Goal: Task Accomplishment & Management: Use online tool/utility

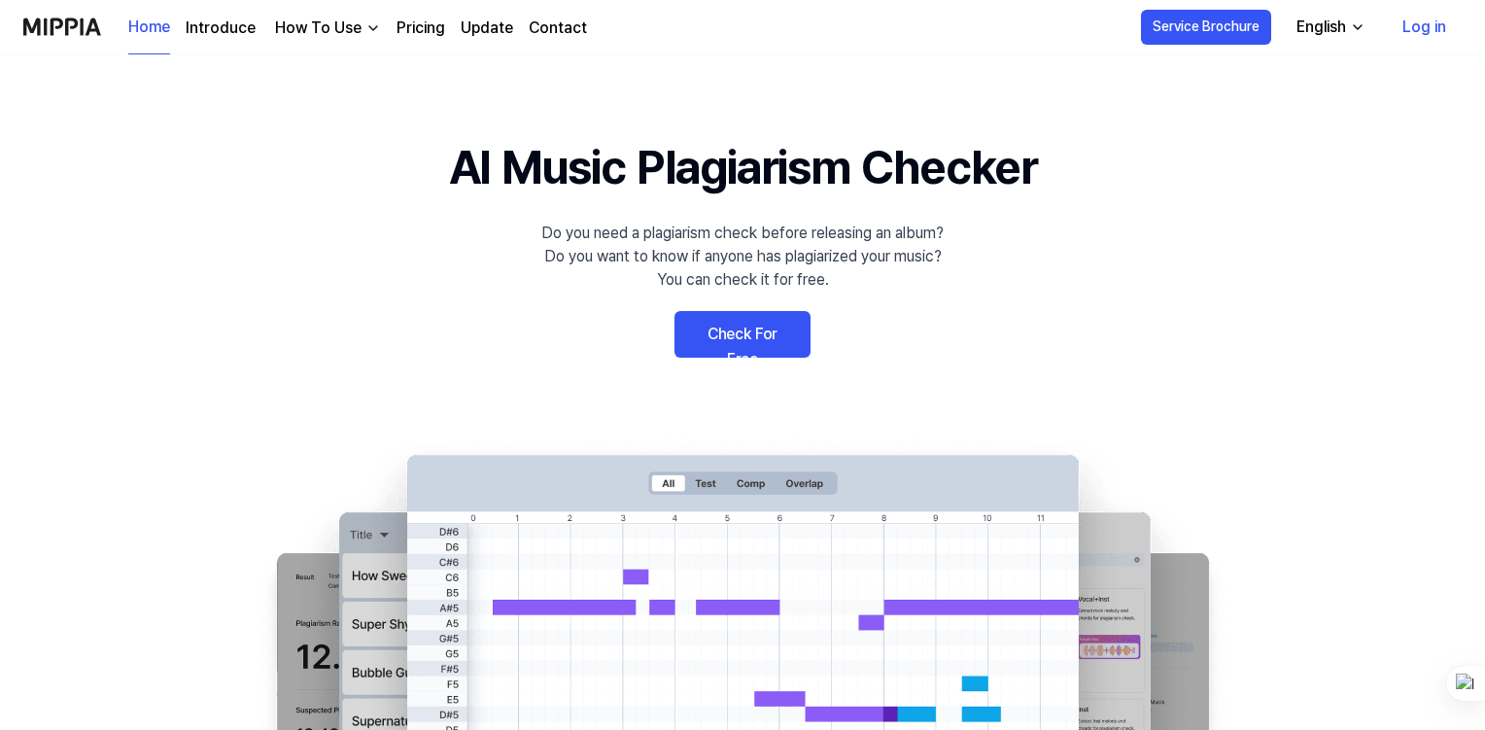
scroll to position [97, 0]
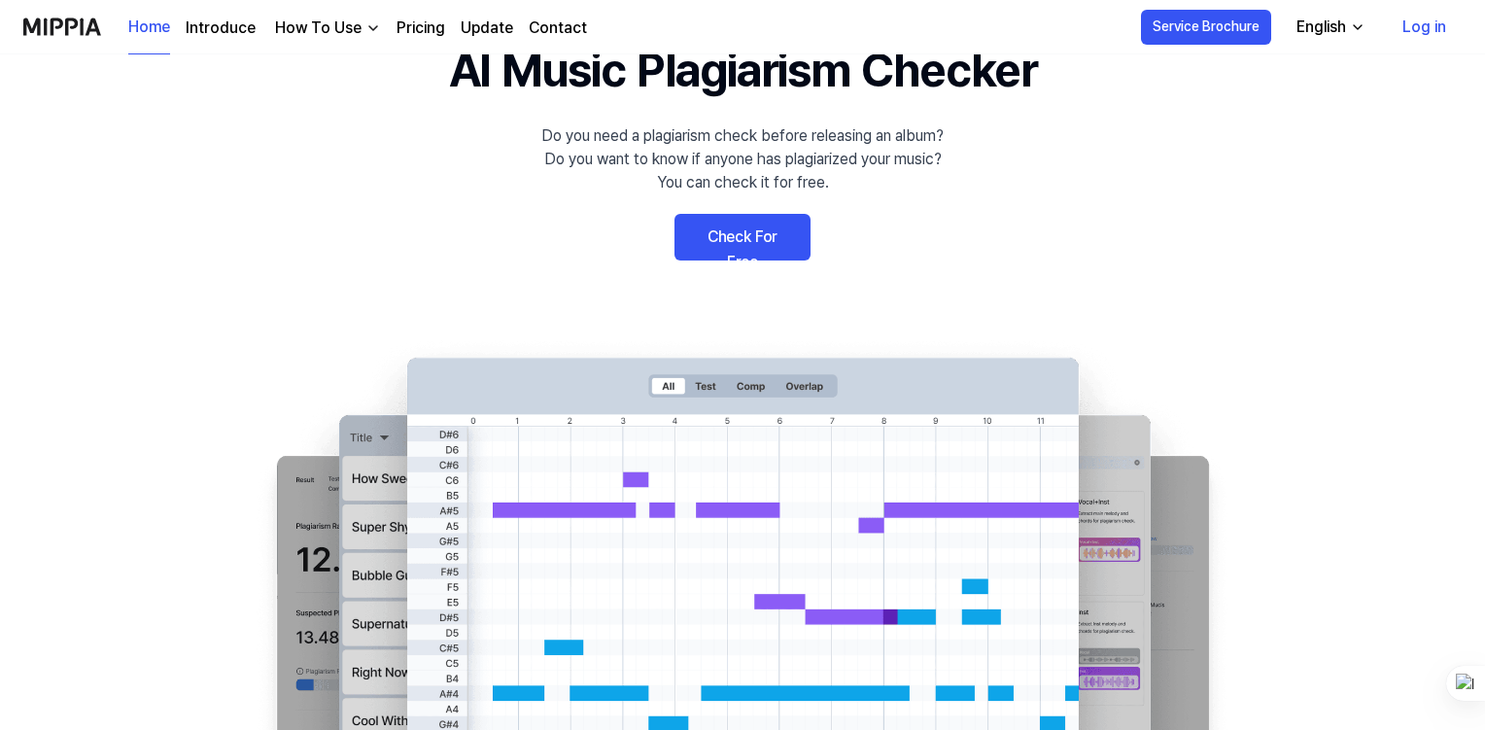
click at [704, 240] on link "Check For Free" at bounding box center [742, 237] width 136 height 47
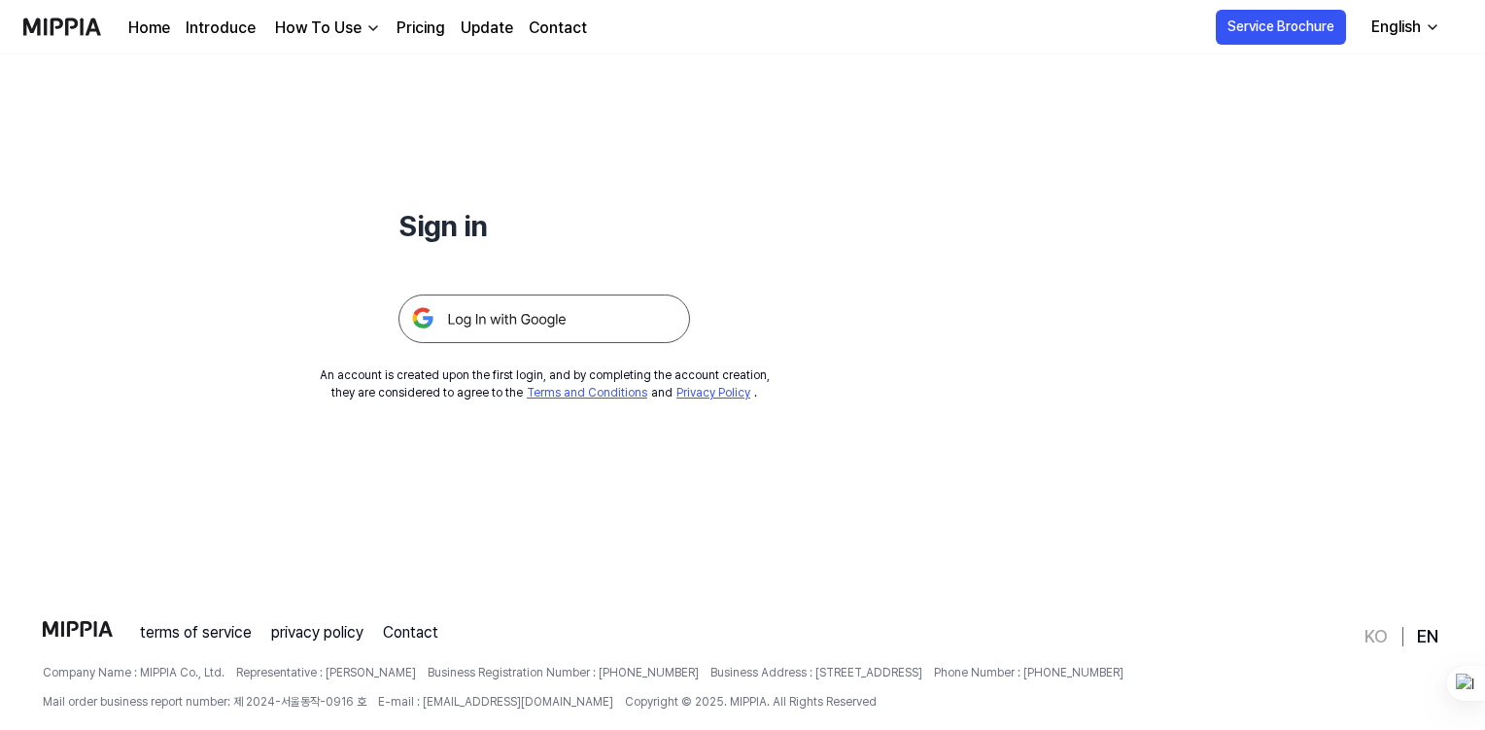
scroll to position [187, 0]
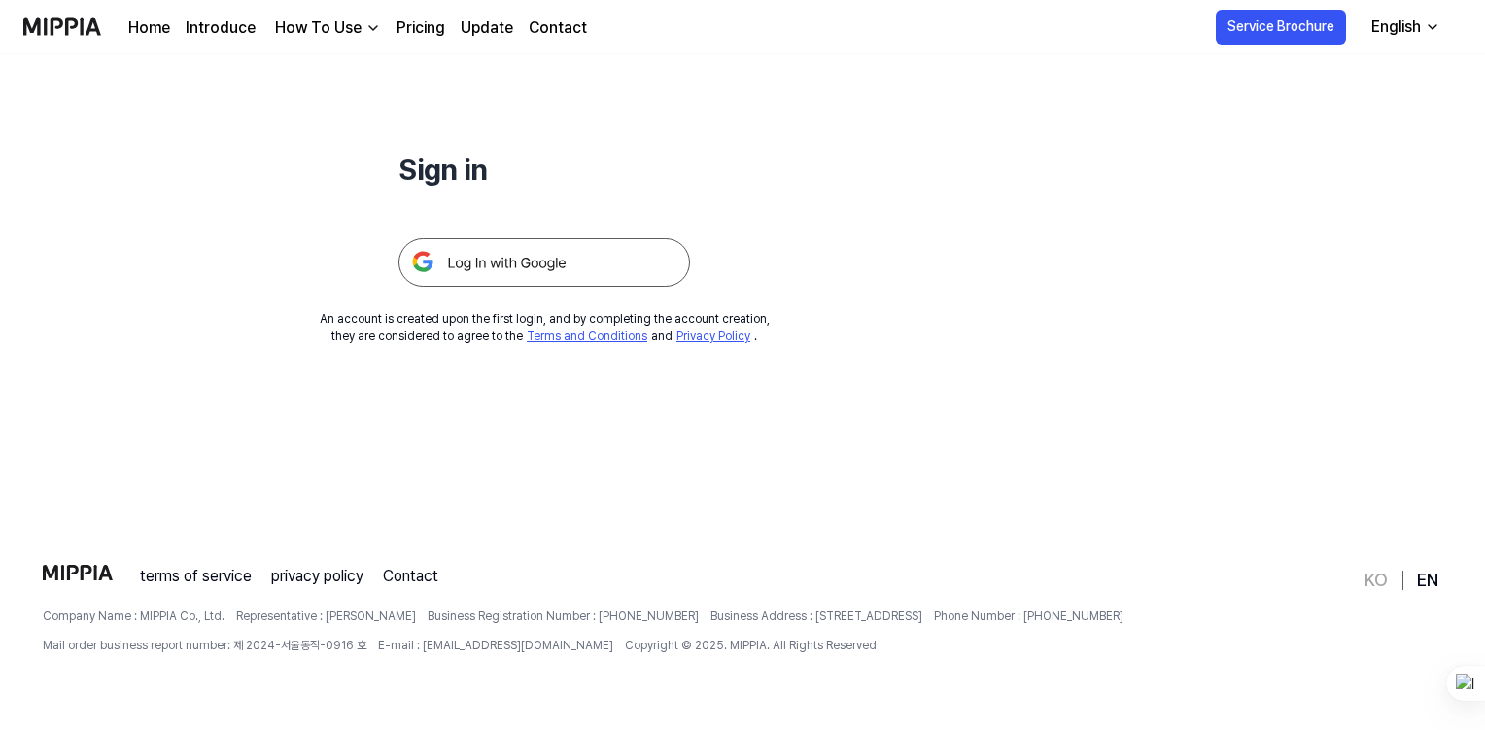
click at [539, 265] on img at bounding box center [544, 262] width 292 height 49
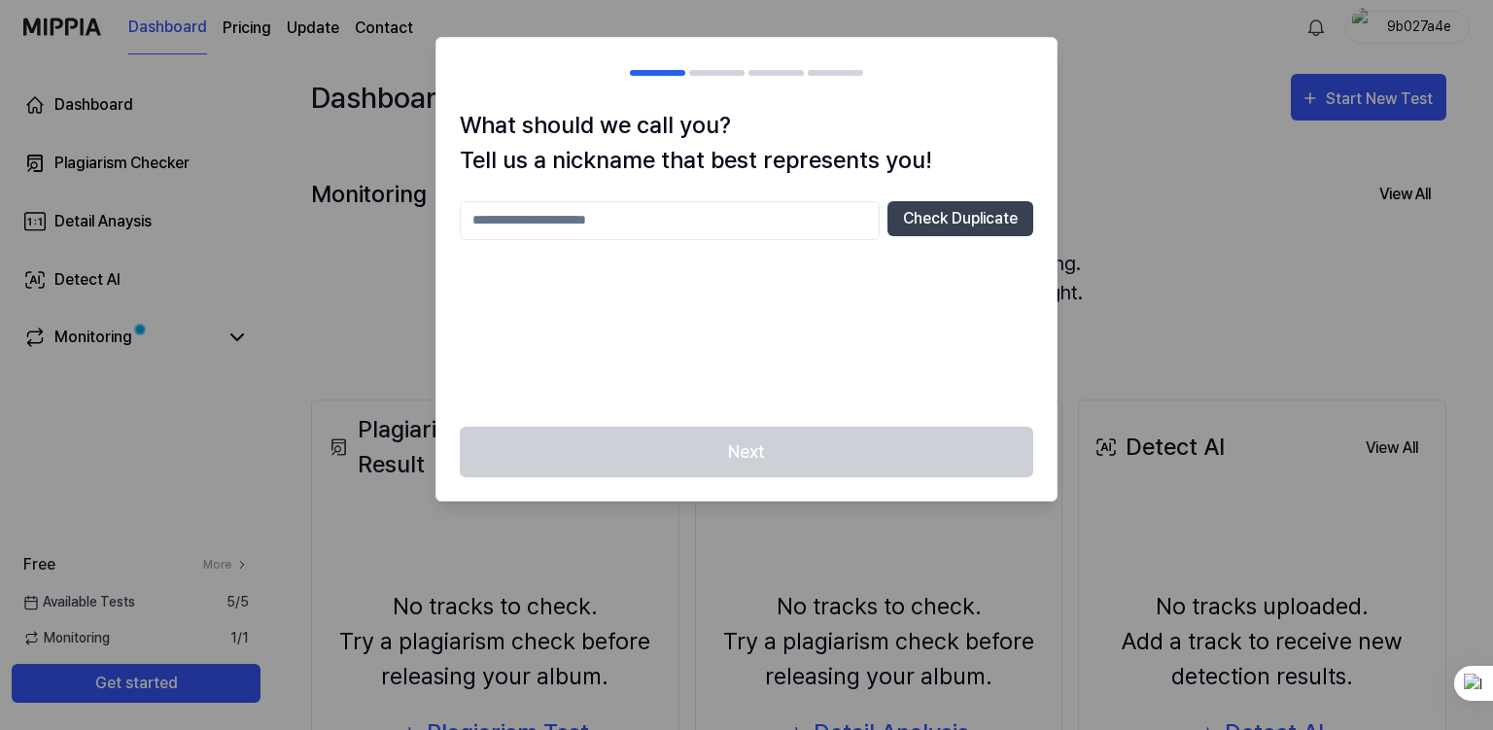
click at [710, 219] on input "text" at bounding box center [670, 220] width 420 height 39
type input "******"
click at [727, 441] on div "Next" at bounding box center [746, 464] width 620 height 75
click at [653, 225] on input "******" at bounding box center [670, 220] width 420 height 39
click at [935, 231] on button "Check Duplicate" at bounding box center [960, 218] width 146 height 35
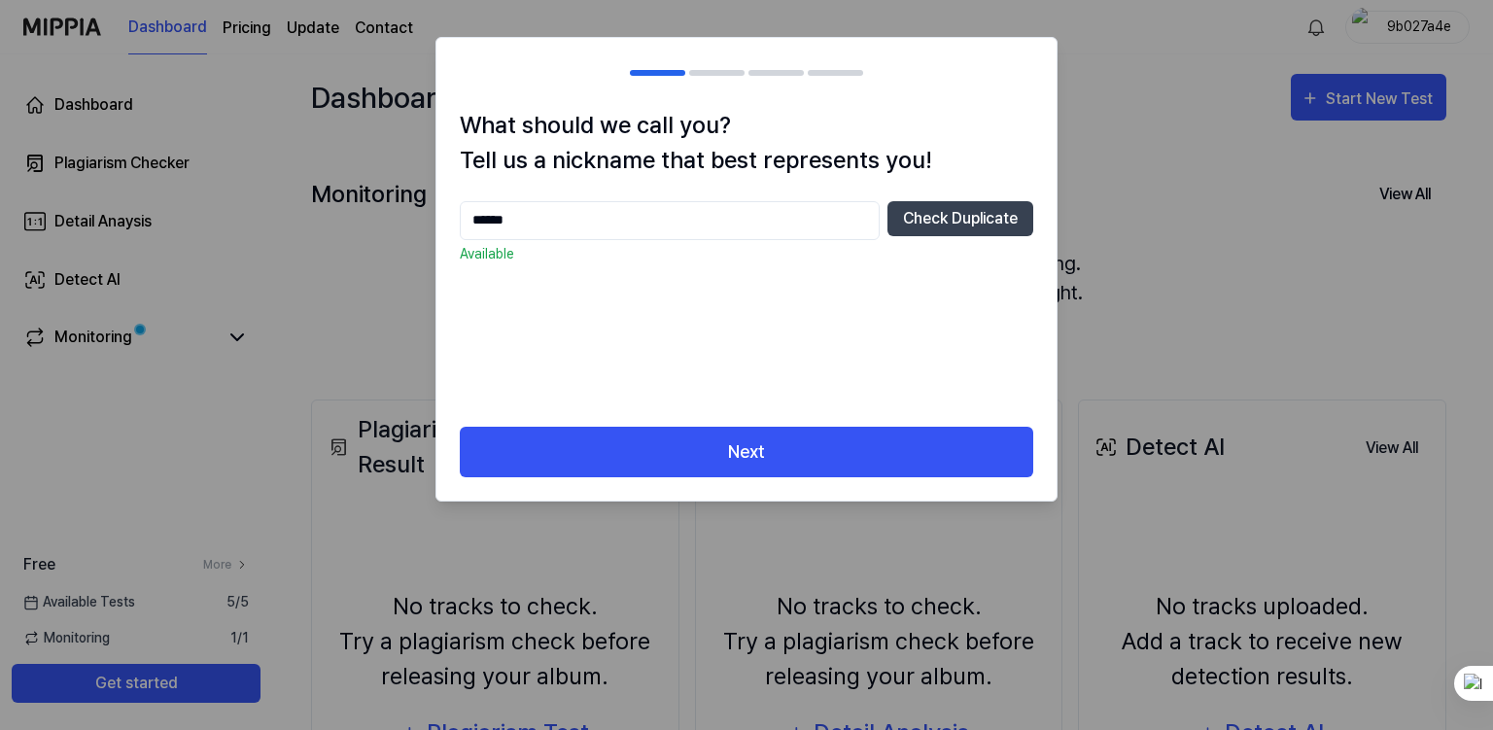
click at [720, 454] on button "Next" at bounding box center [746, 453] width 573 height 52
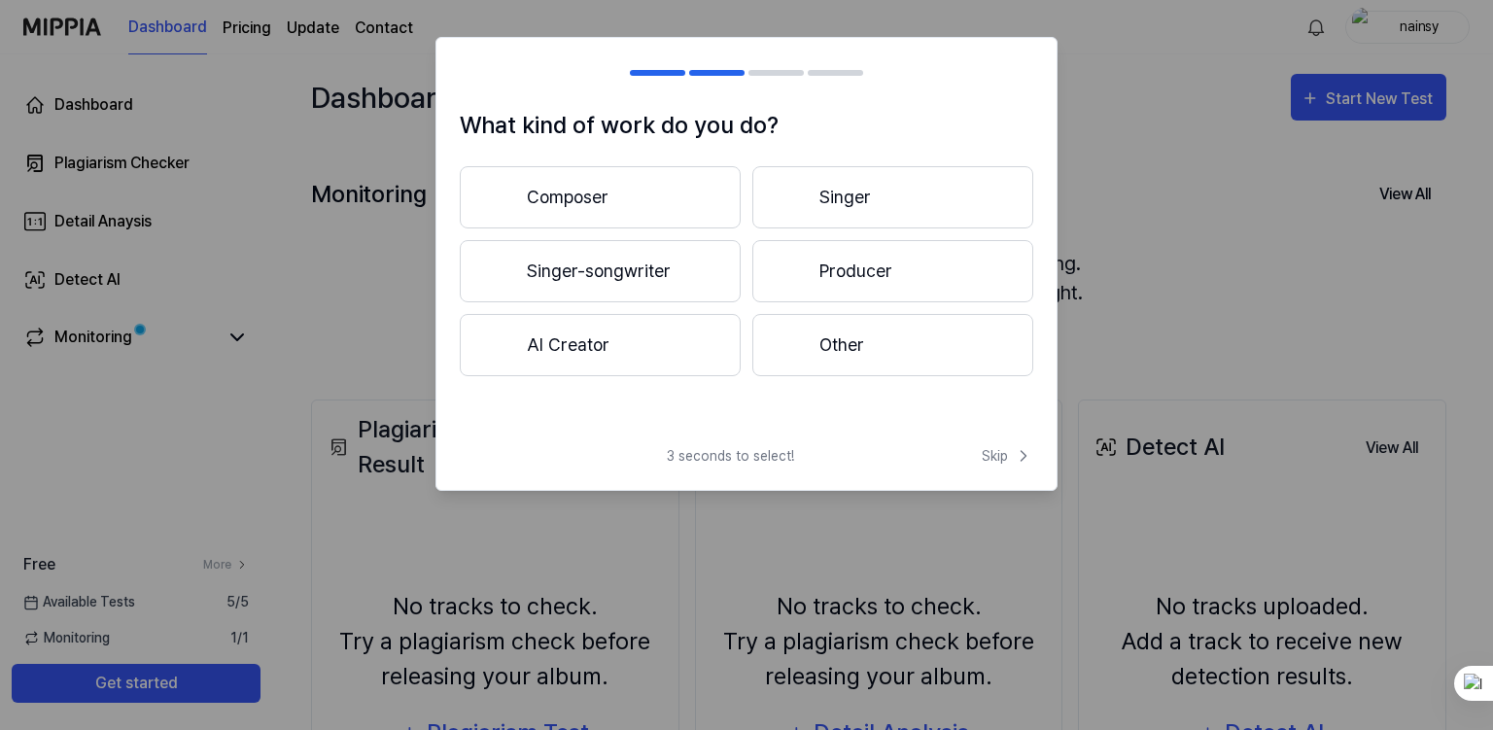
click at [859, 211] on button "Singer" at bounding box center [892, 197] width 281 height 62
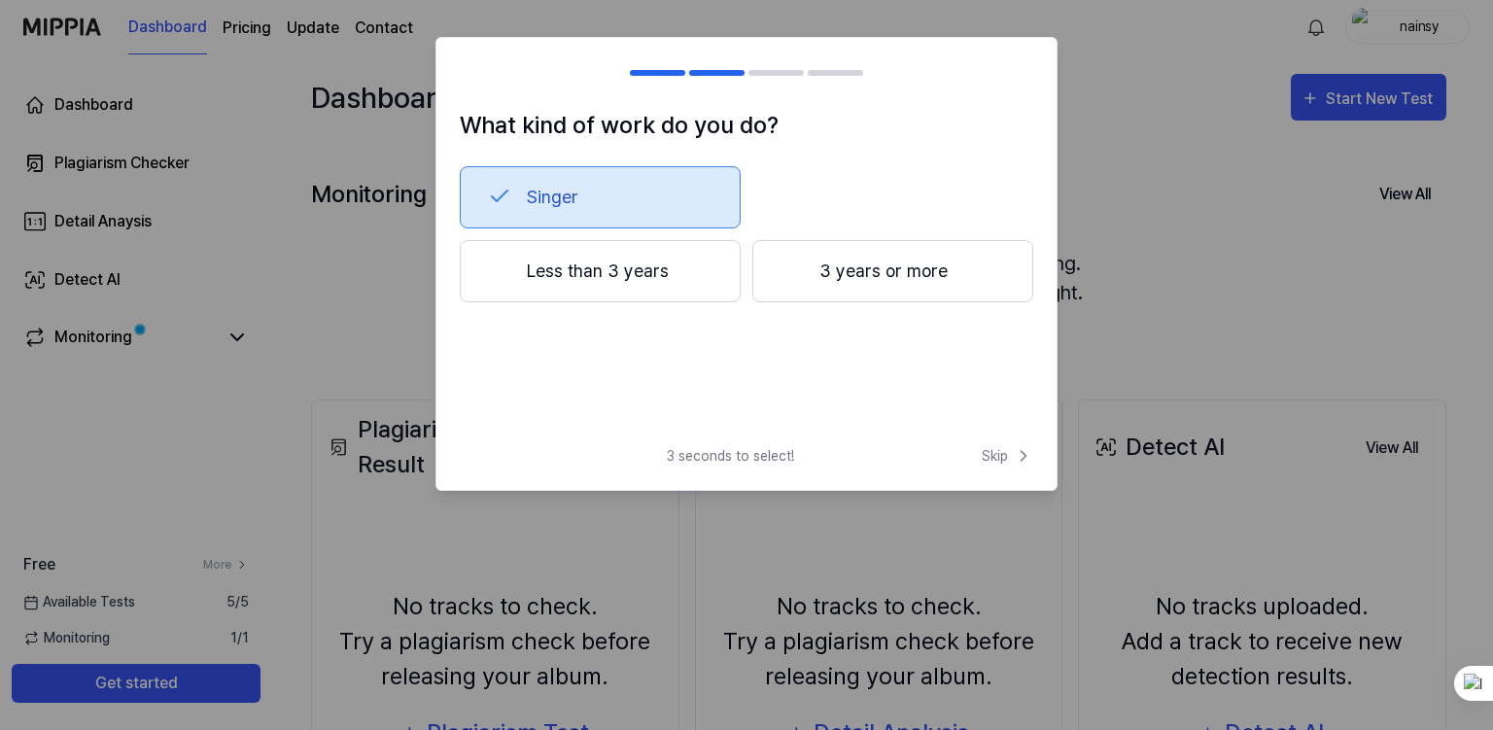
click at [637, 271] on button "Less than 3 years" at bounding box center [600, 271] width 281 height 62
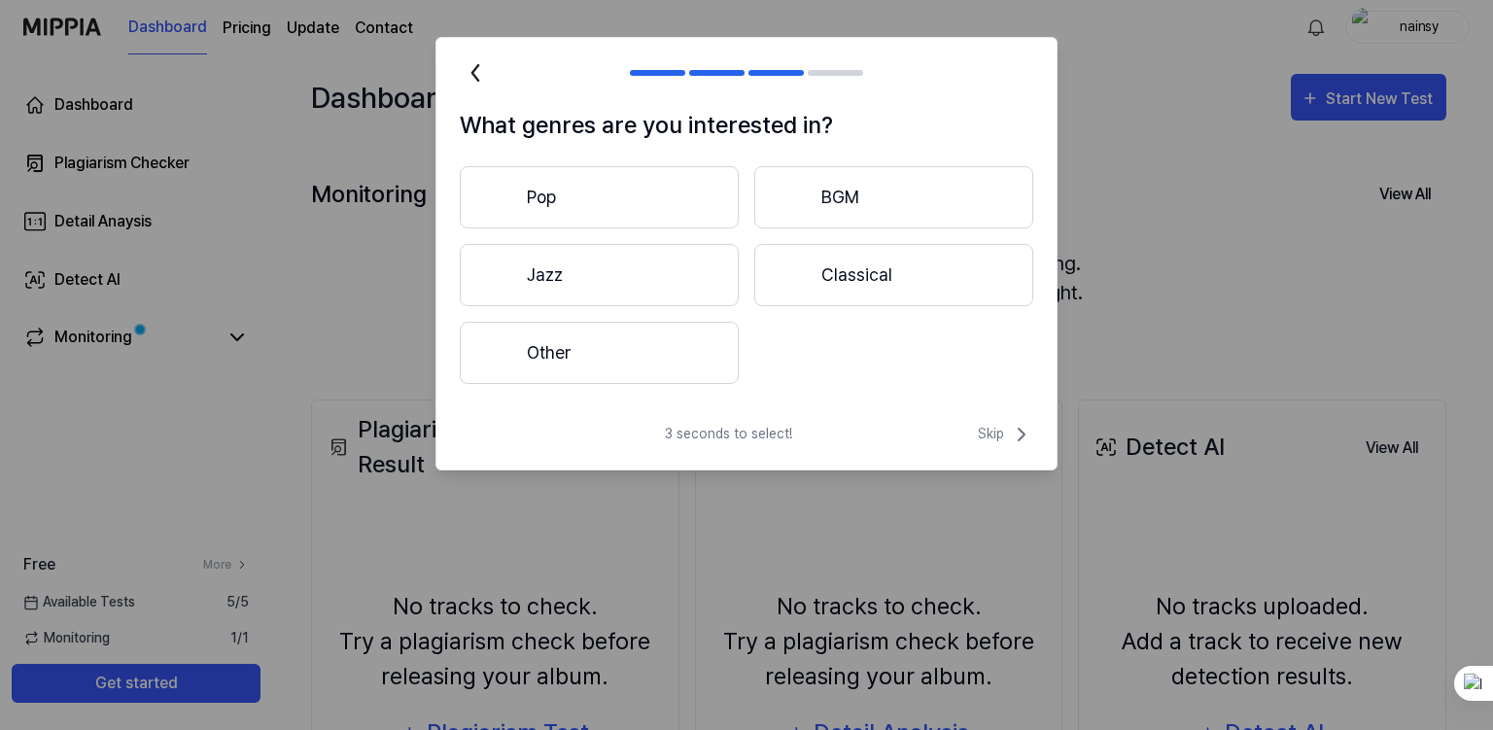
click at [653, 341] on button "Other" at bounding box center [599, 353] width 279 height 62
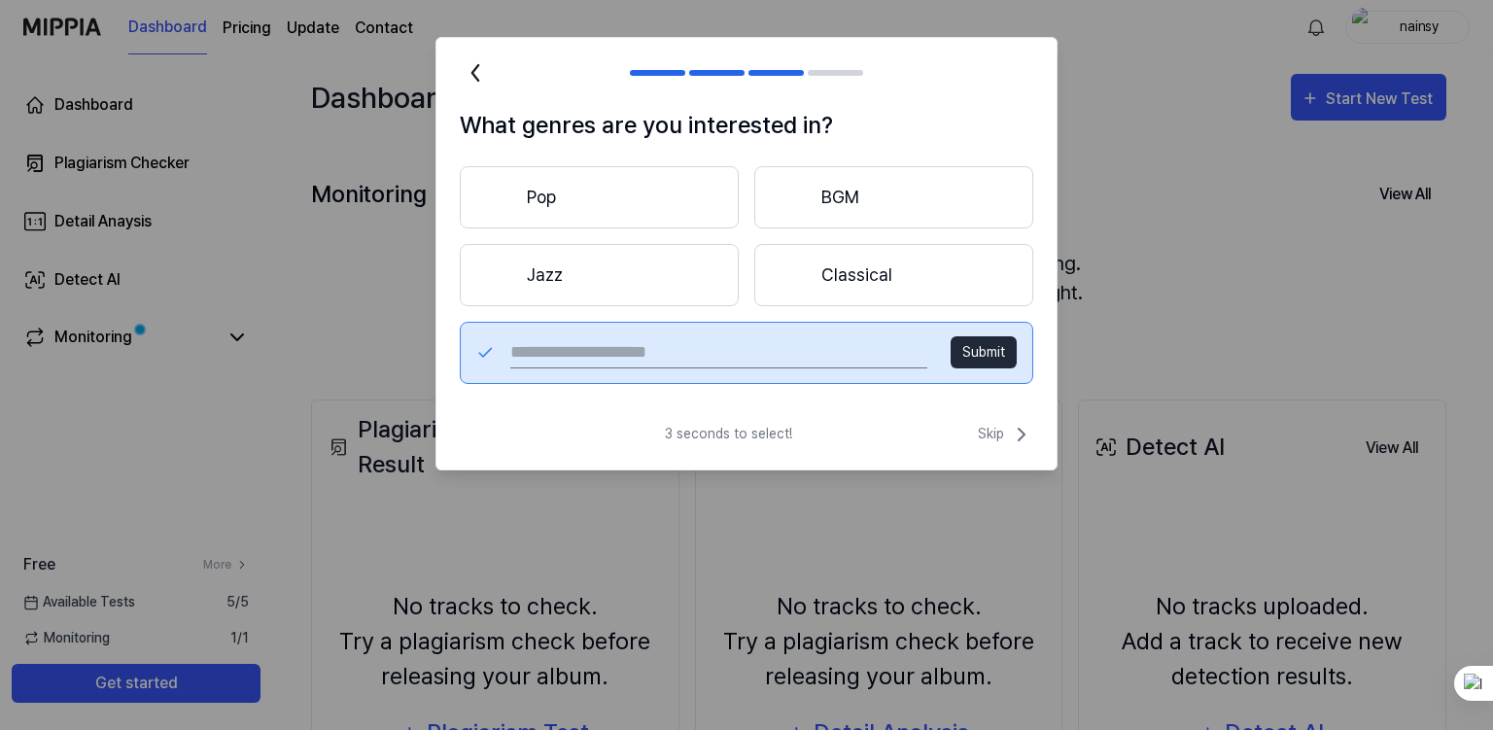
click at [991, 435] on span "Skip" at bounding box center [1005, 434] width 55 height 23
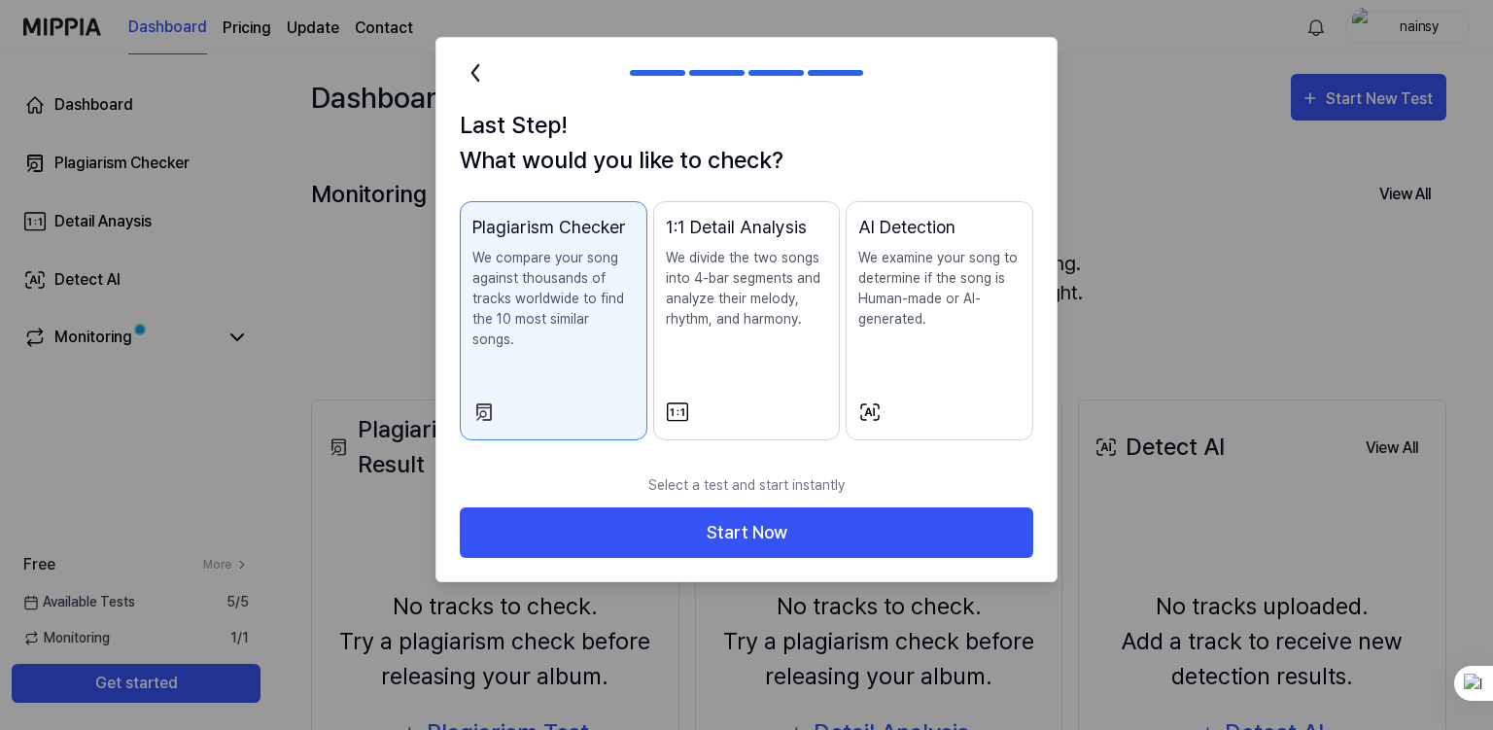
click at [774, 349] on div "1:1 Detail Analysis We divide the two songs into 4-bar segments and analyze the…" at bounding box center [747, 291] width 162 height 155
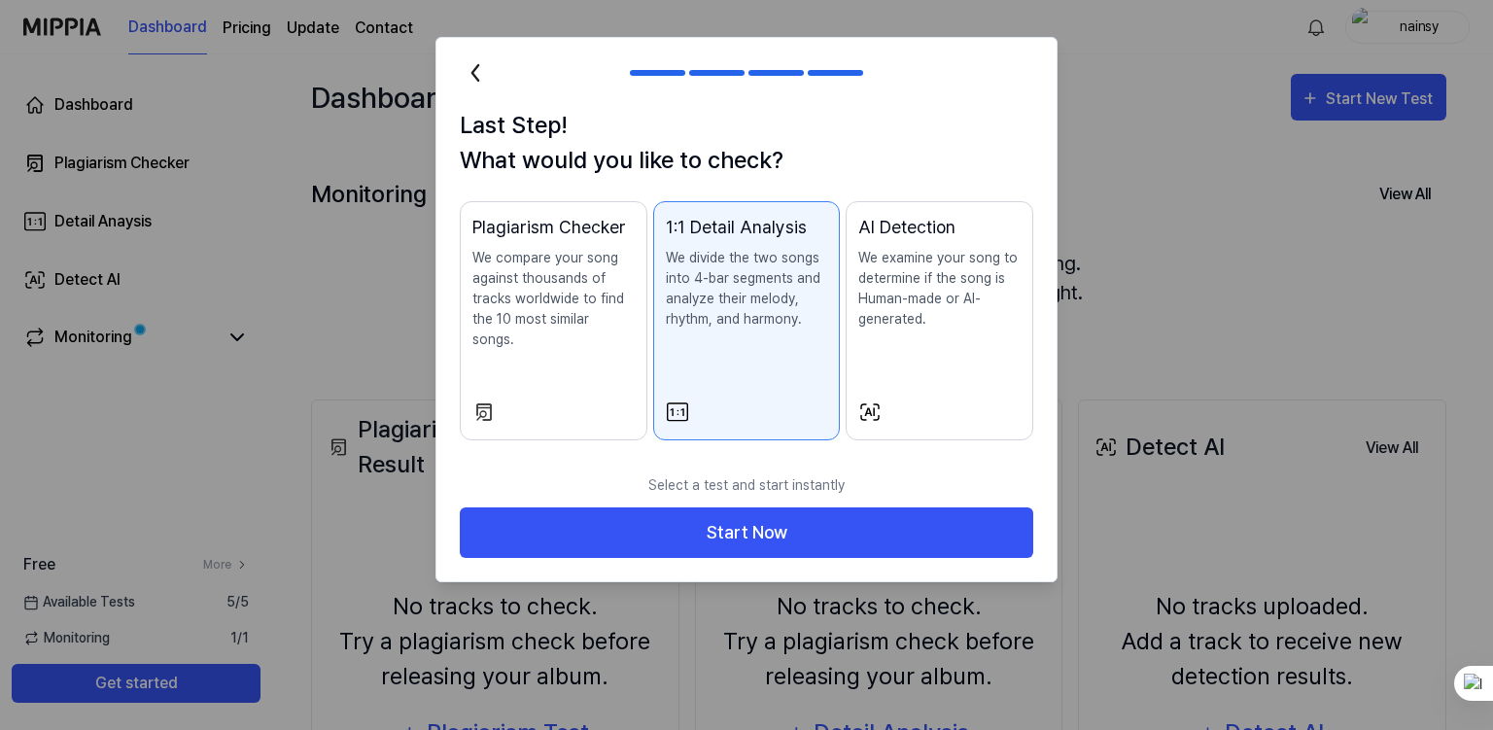
click at [875, 344] on div "AI Detection We examine your song to determine if the song is Human-made or AI-…" at bounding box center [939, 291] width 162 height 155
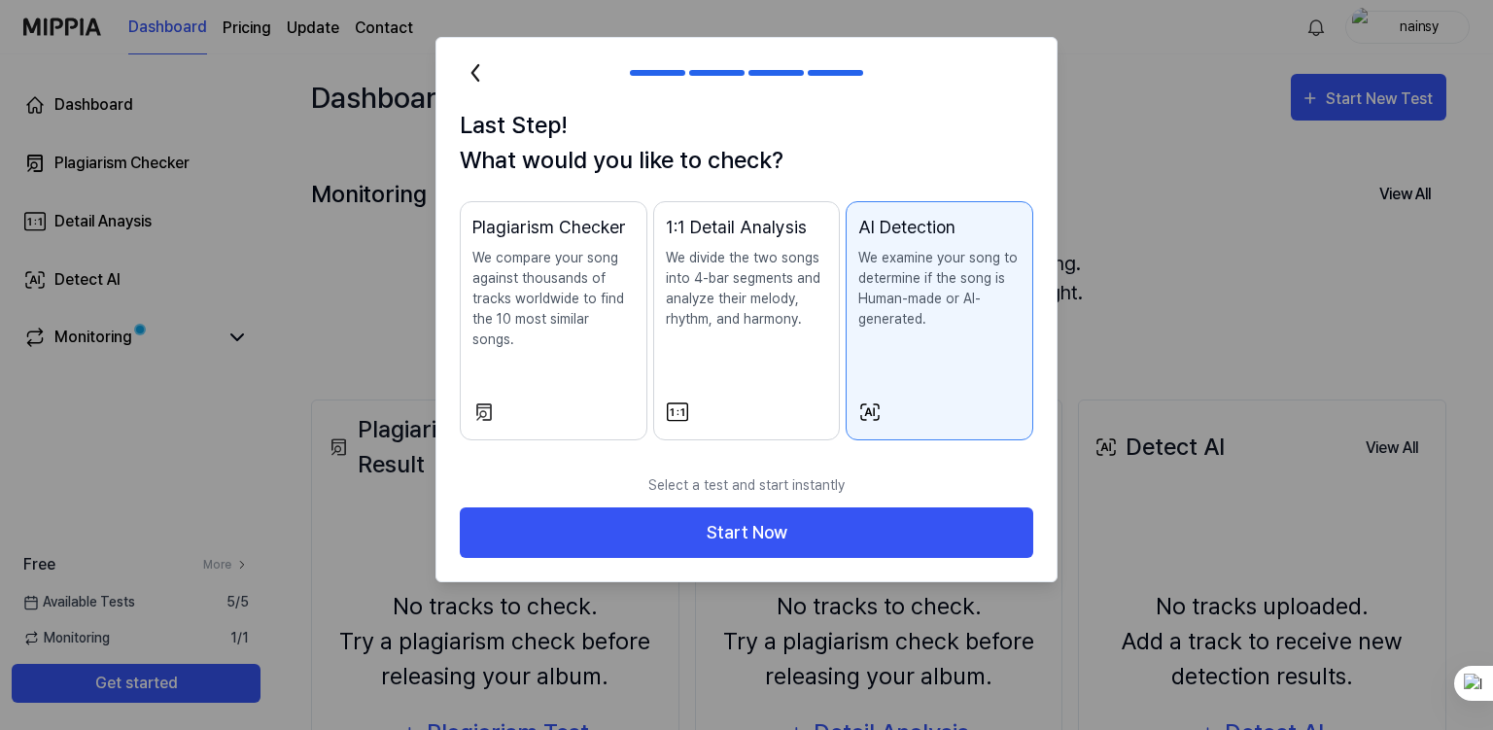
click at [822, 507] on button "Start Now" at bounding box center [746, 533] width 573 height 52
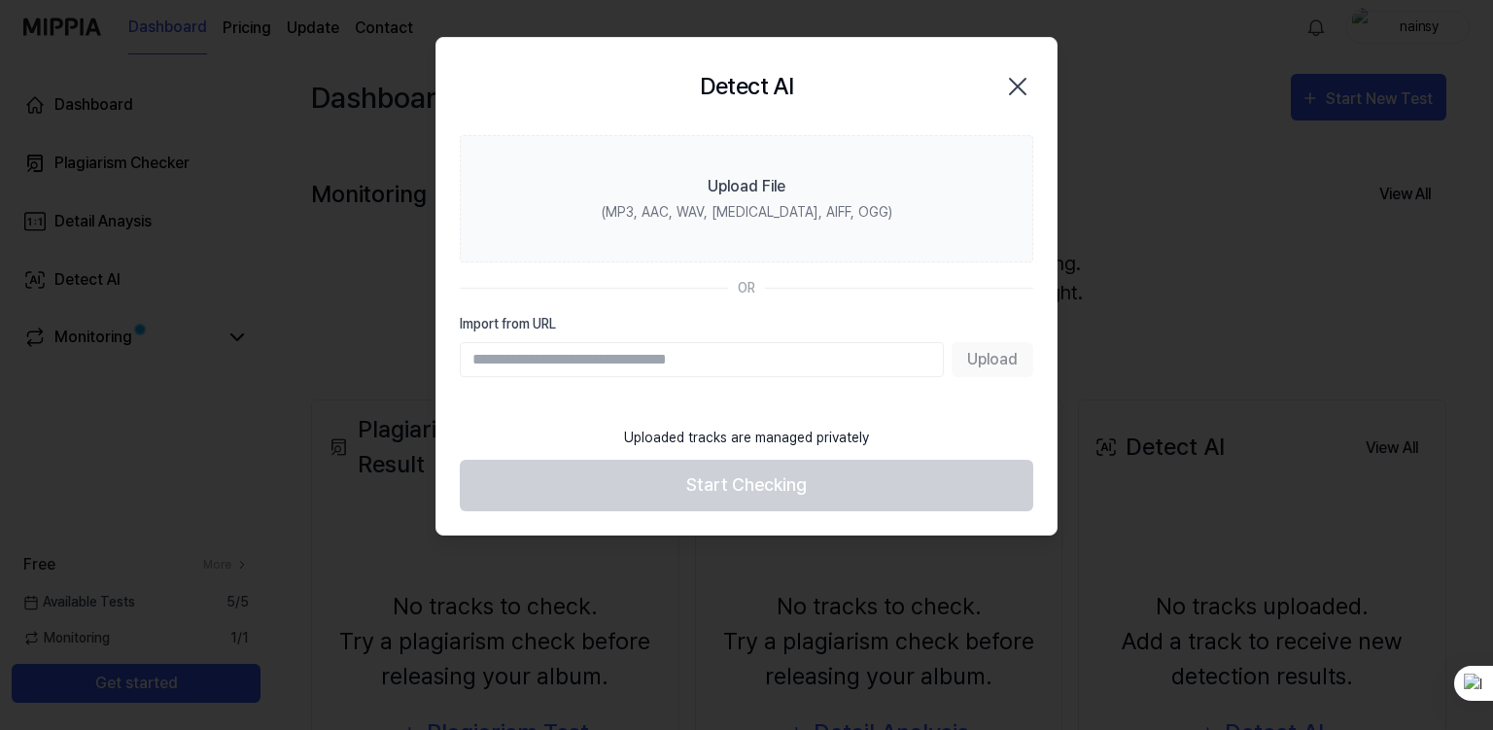
click at [732, 228] on label "Upload File (MP3, AAC, WAV, [MEDICAL_DATA], AIFF, OGG)" at bounding box center [746, 198] width 573 height 127
click at [0, 0] on input "Upload File (MP3, AAC, WAV, [MEDICAL_DATA], AIFF, OGG)" at bounding box center [0, 0] width 0 height 0
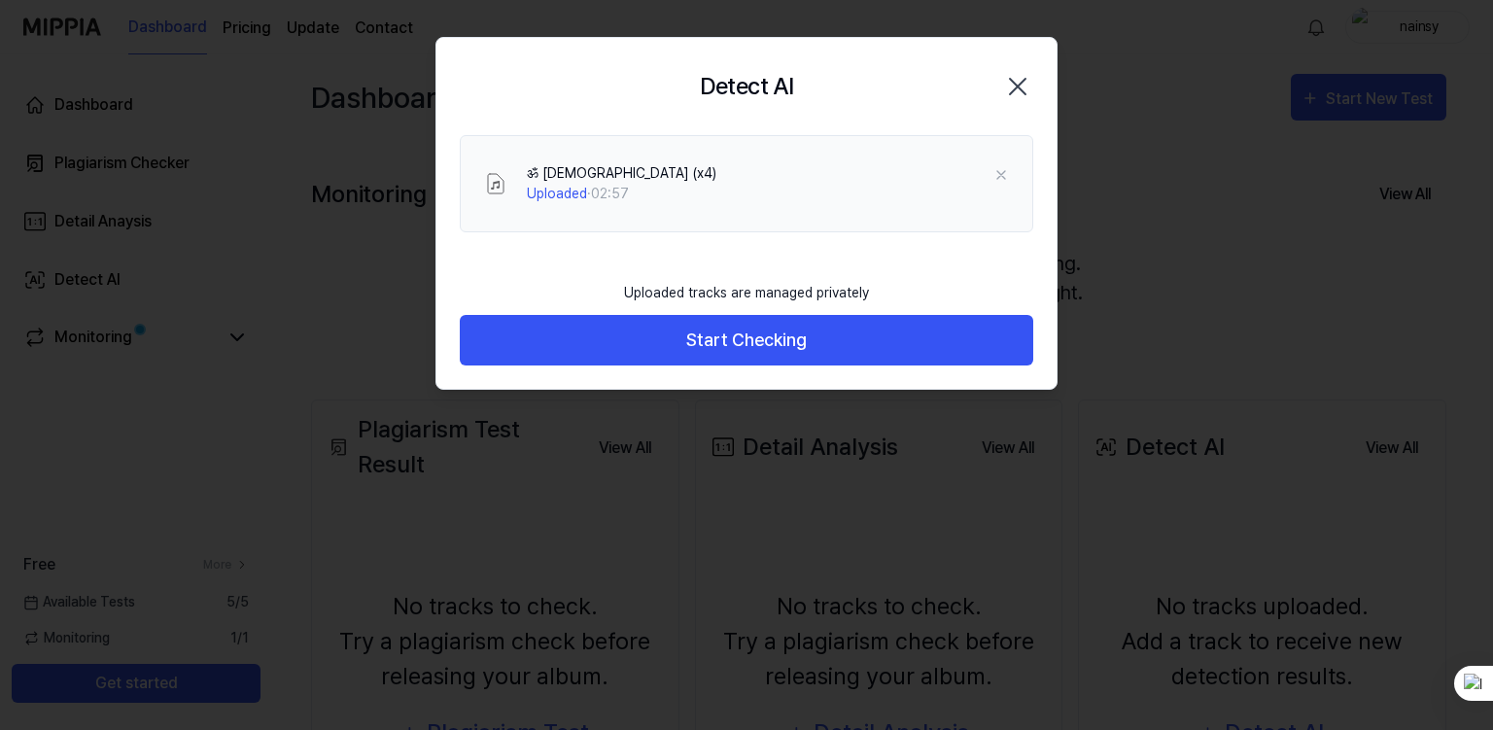
click at [615, 335] on button "Start Checking" at bounding box center [746, 341] width 573 height 52
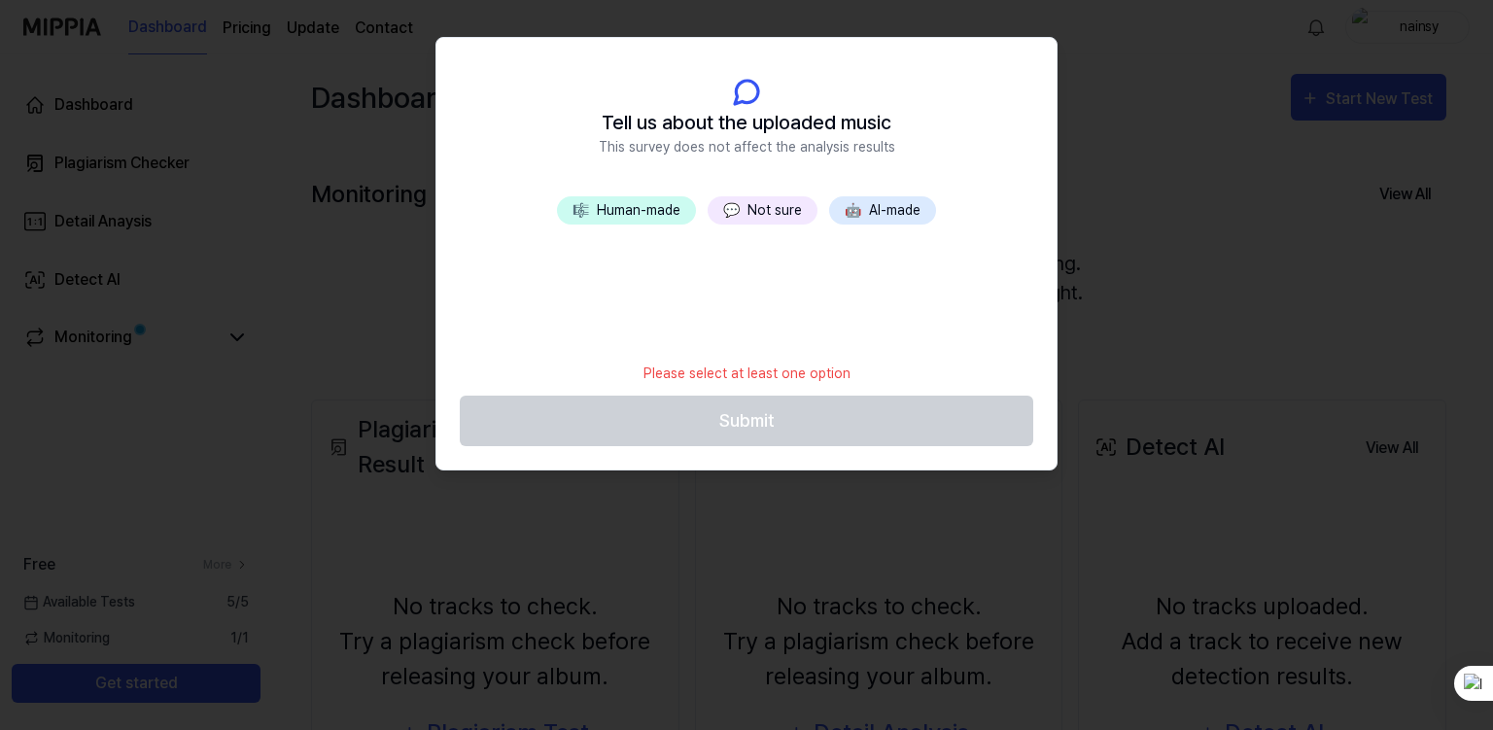
click at [878, 210] on button "🤖 AI-made" at bounding box center [882, 210] width 107 height 28
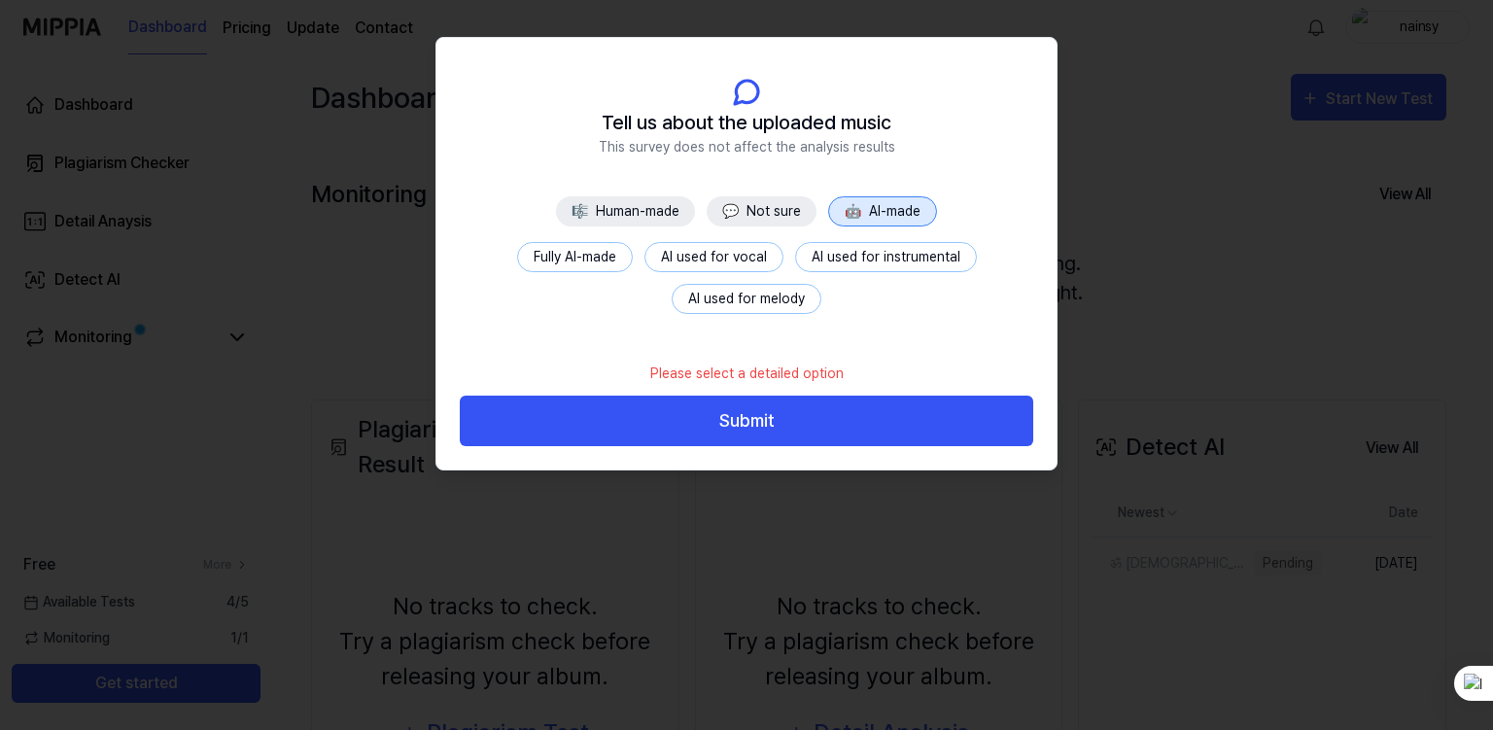
click at [583, 249] on button "Fully AI-made" at bounding box center [575, 257] width 116 height 30
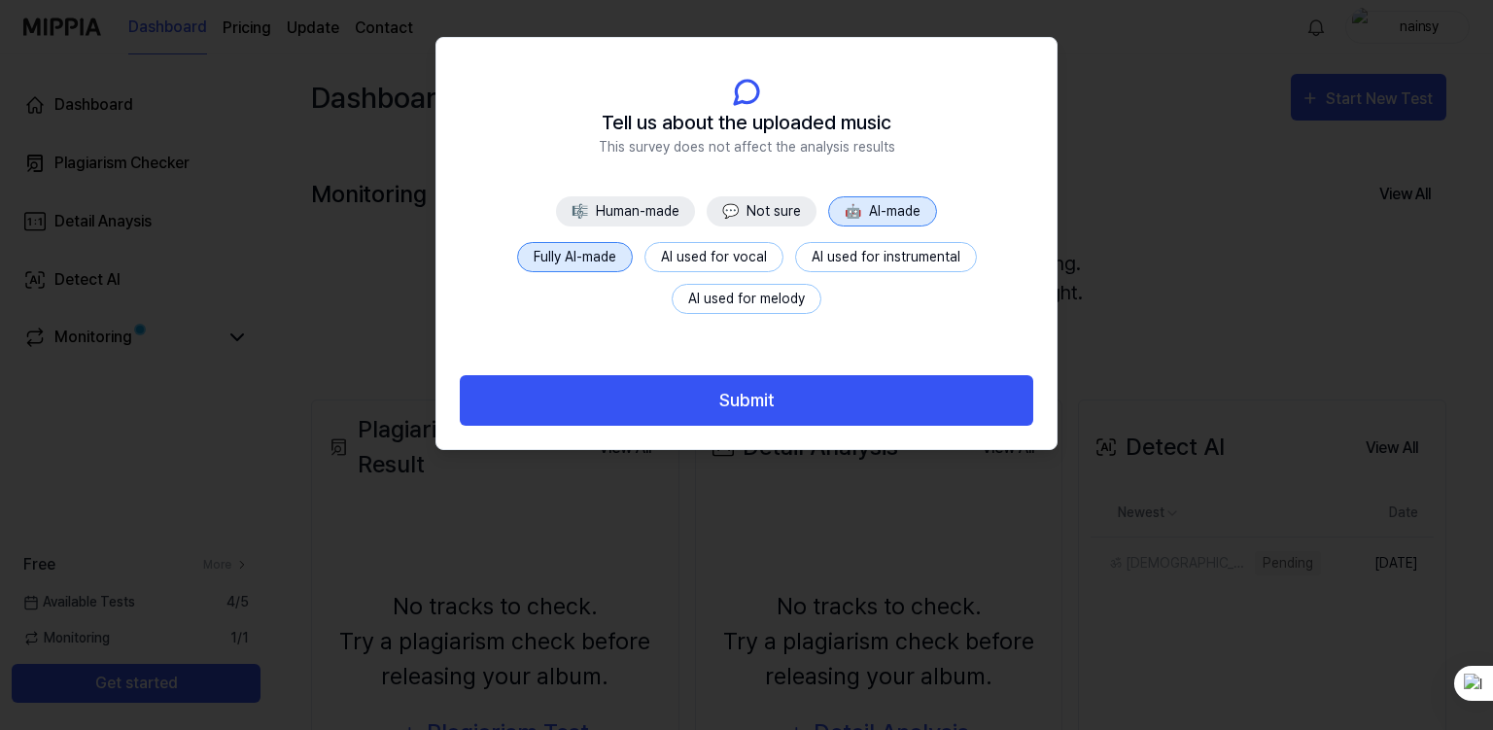
click at [700, 382] on button "Submit" at bounding box center [746, 401] width 573 height 52
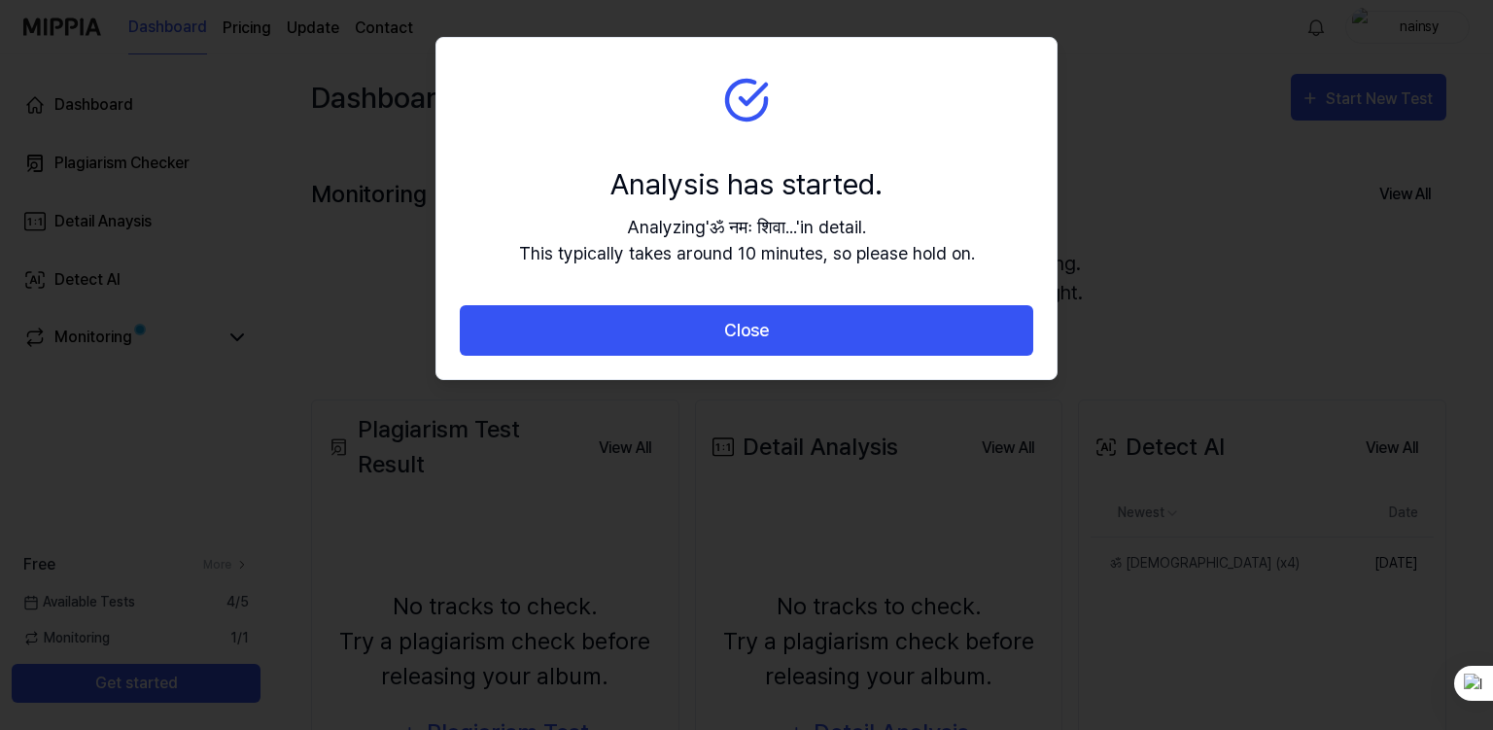
click at [790, 338] on button "Close" at bounding box center [746, 331] width 573 height 52
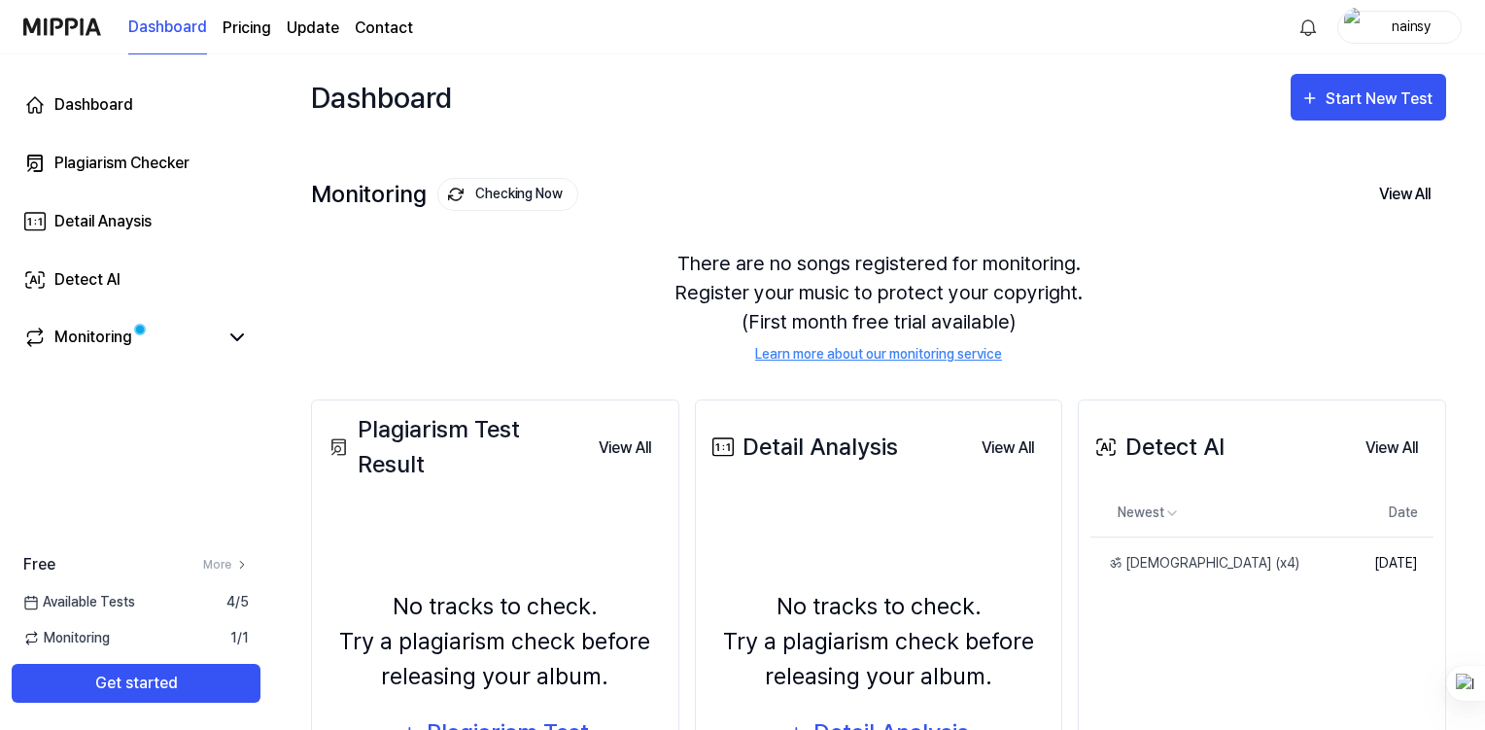
click at [137, 155] on div "Plagiarism Checker" at bounding box center [121, 163] width 135 height 23
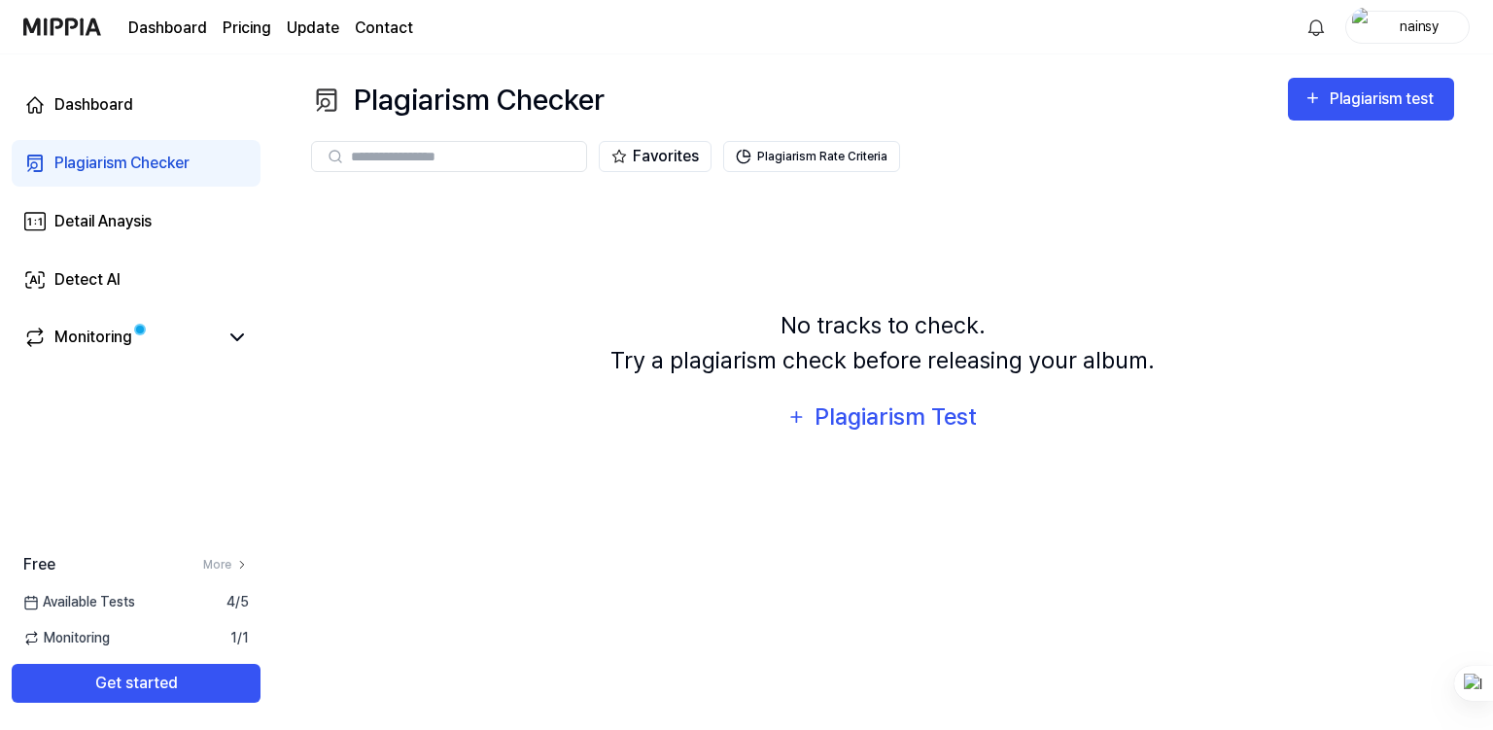
click at [1353, 96] on div "Plagiarism test" at bounding box center [1383, 98] width 109 height 25
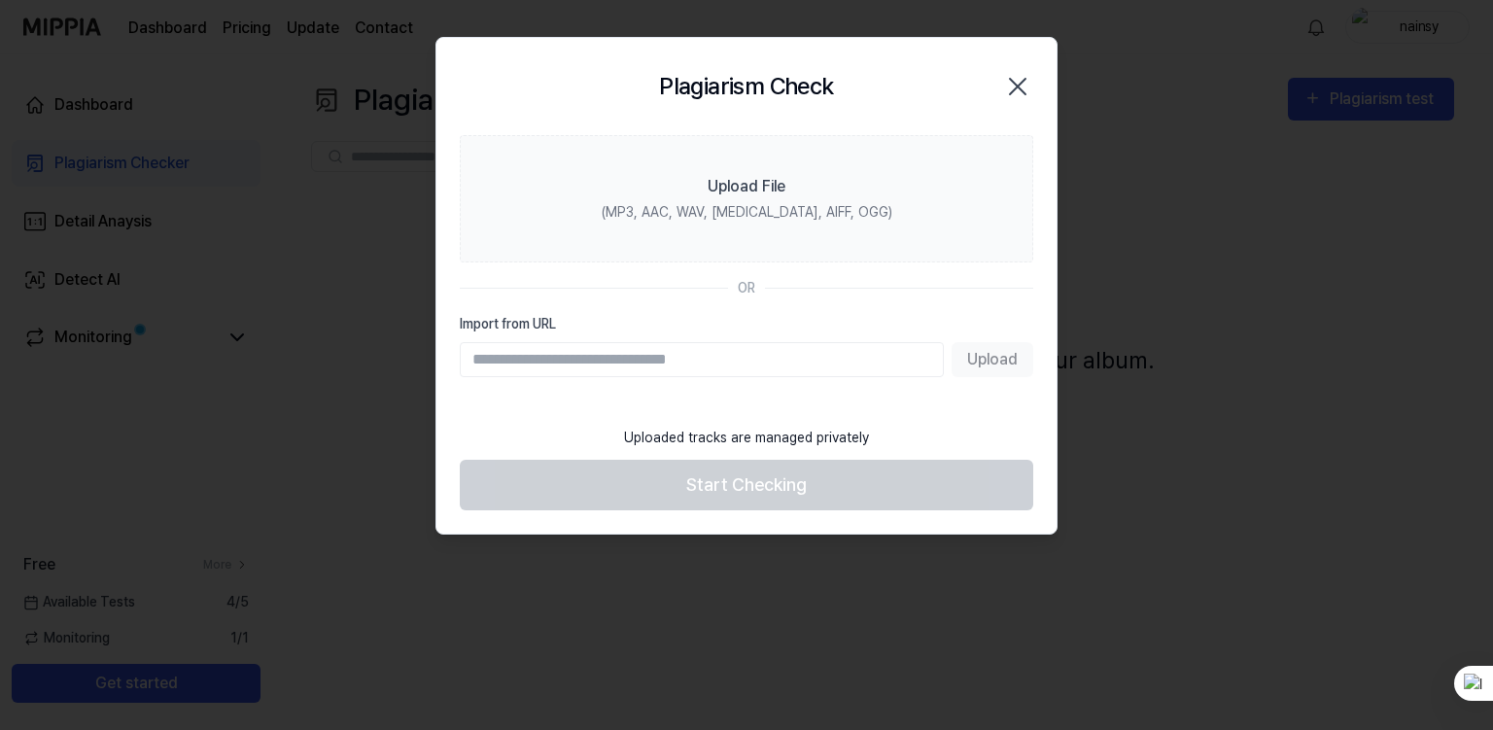
click at [742, 197] on label "Upload File (MP3, AAC, WAV, [MEDICAL_DATA], AIFF, OGG)" at bounding box center [746, 198] width 573 height 127
click at [0, 0] on input "Upload File (MP3, AAC, WAV, [MEDICAL_DATA], AIFF, OGG)" at bounding box center [0, 0] width 0 height 0
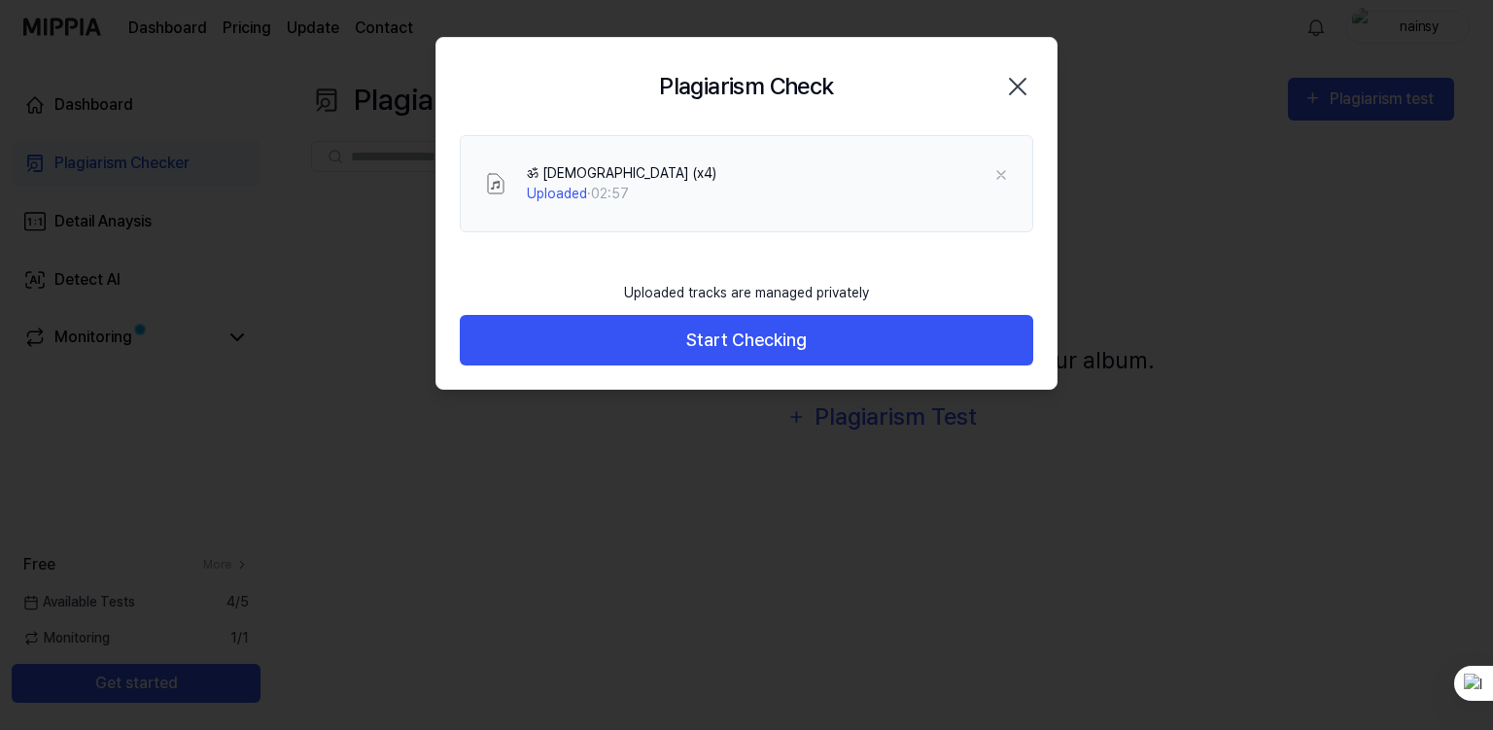
click at [837, 348] on button "Start Checking" at bounding box center [746, 341] width 573 height 52
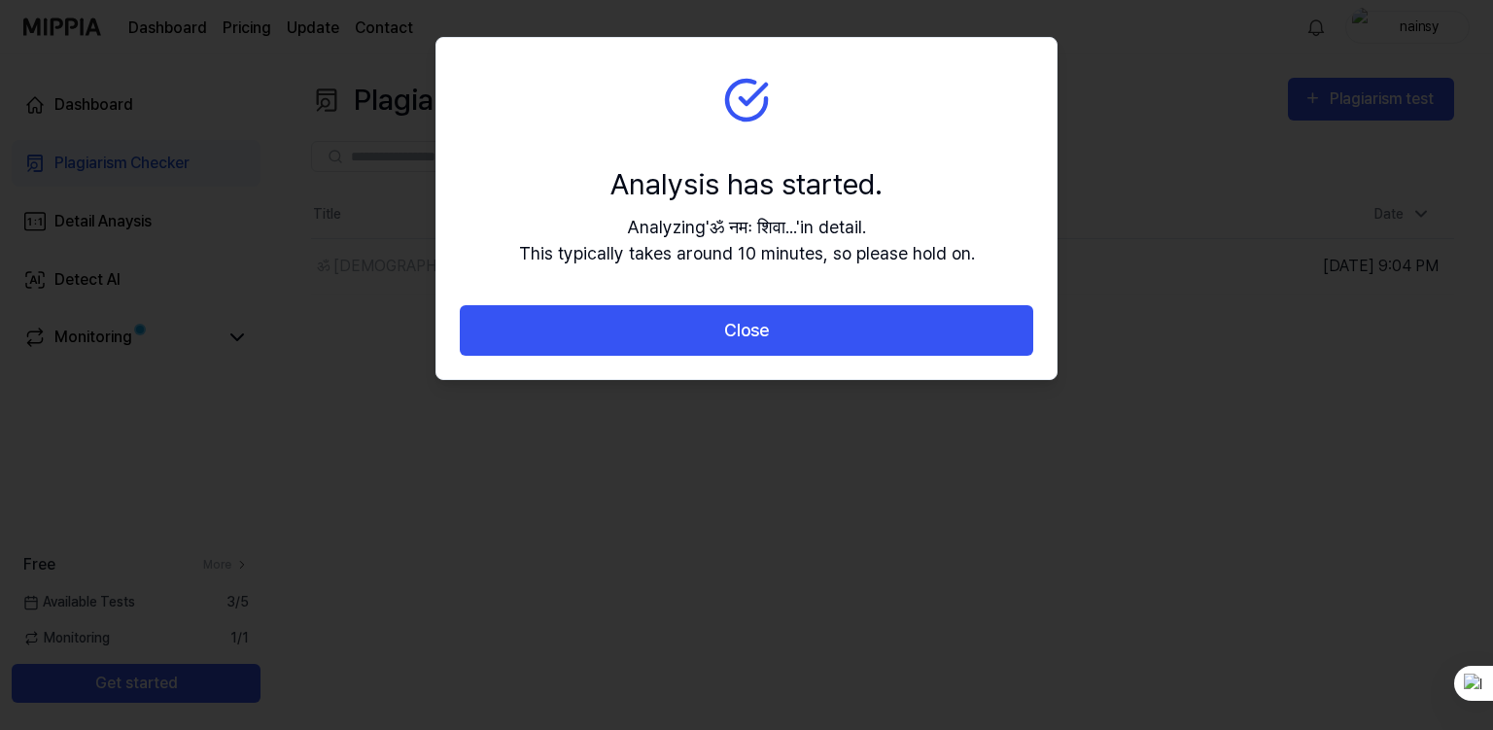
click at [839, 332] on button "Close" at bounding box center [746, 331] width 573 height 52
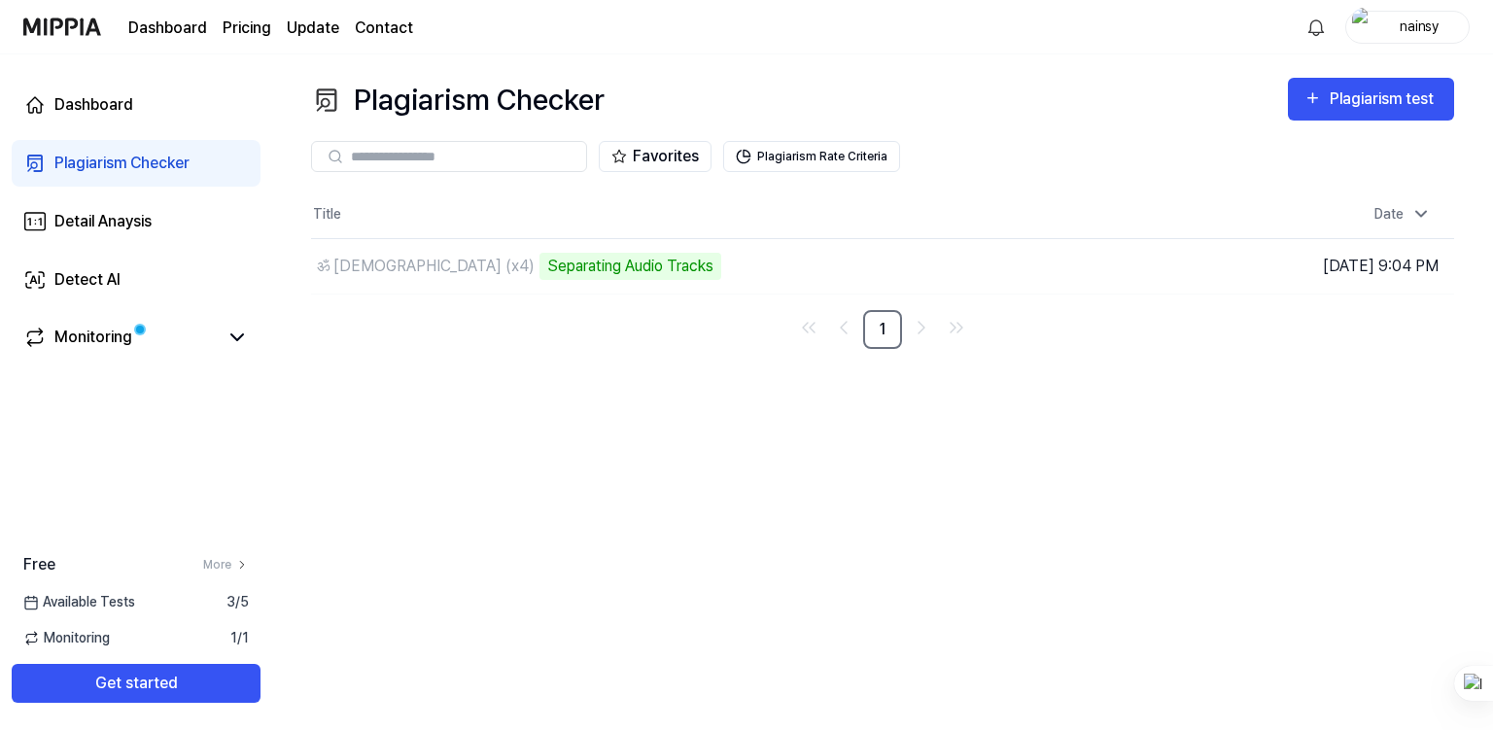
click at [76, 287] on div "Detect AI" at bounding box center [87, 279] width 66 height 23
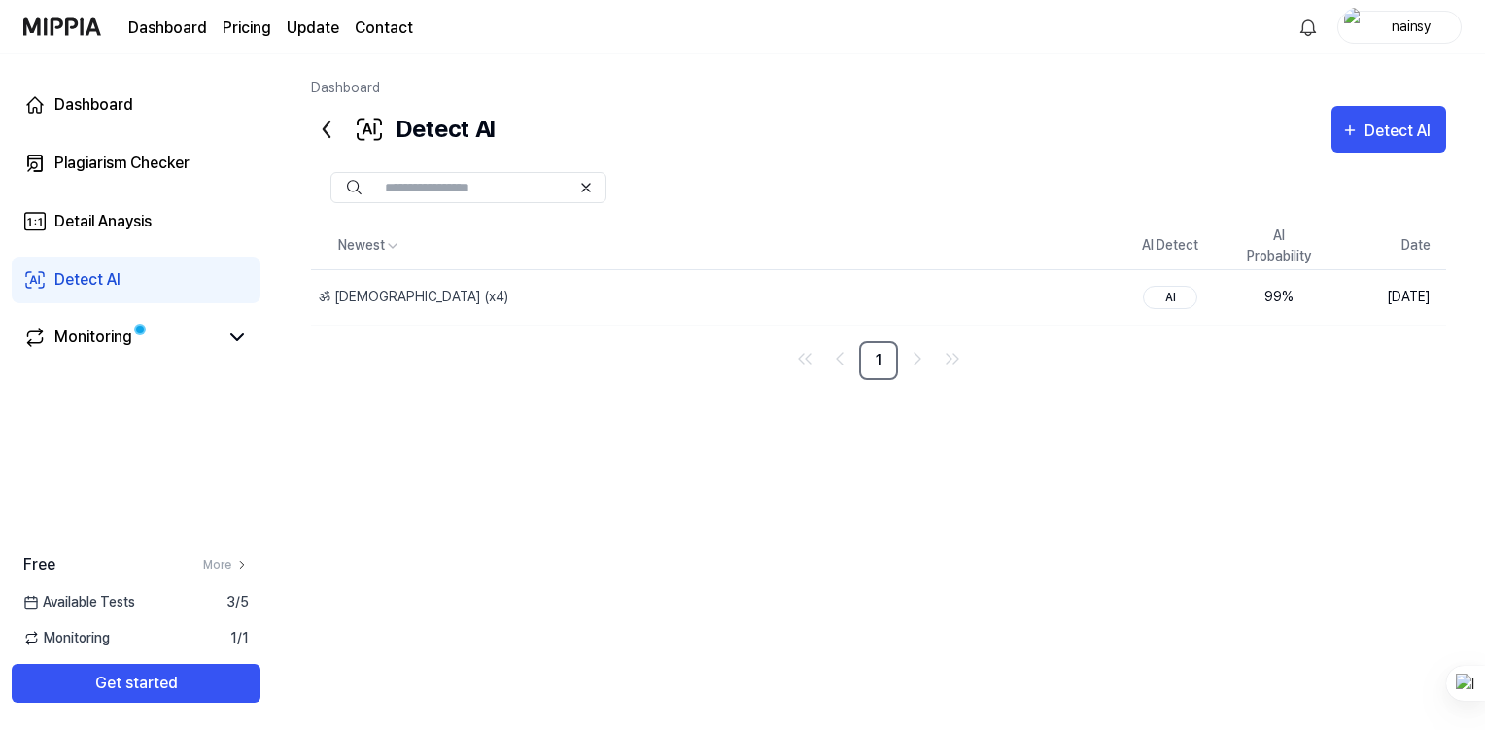
click at [118, 174] on div "Plagiarism Checker" at bounding box center [121, 163] width 135 height 23
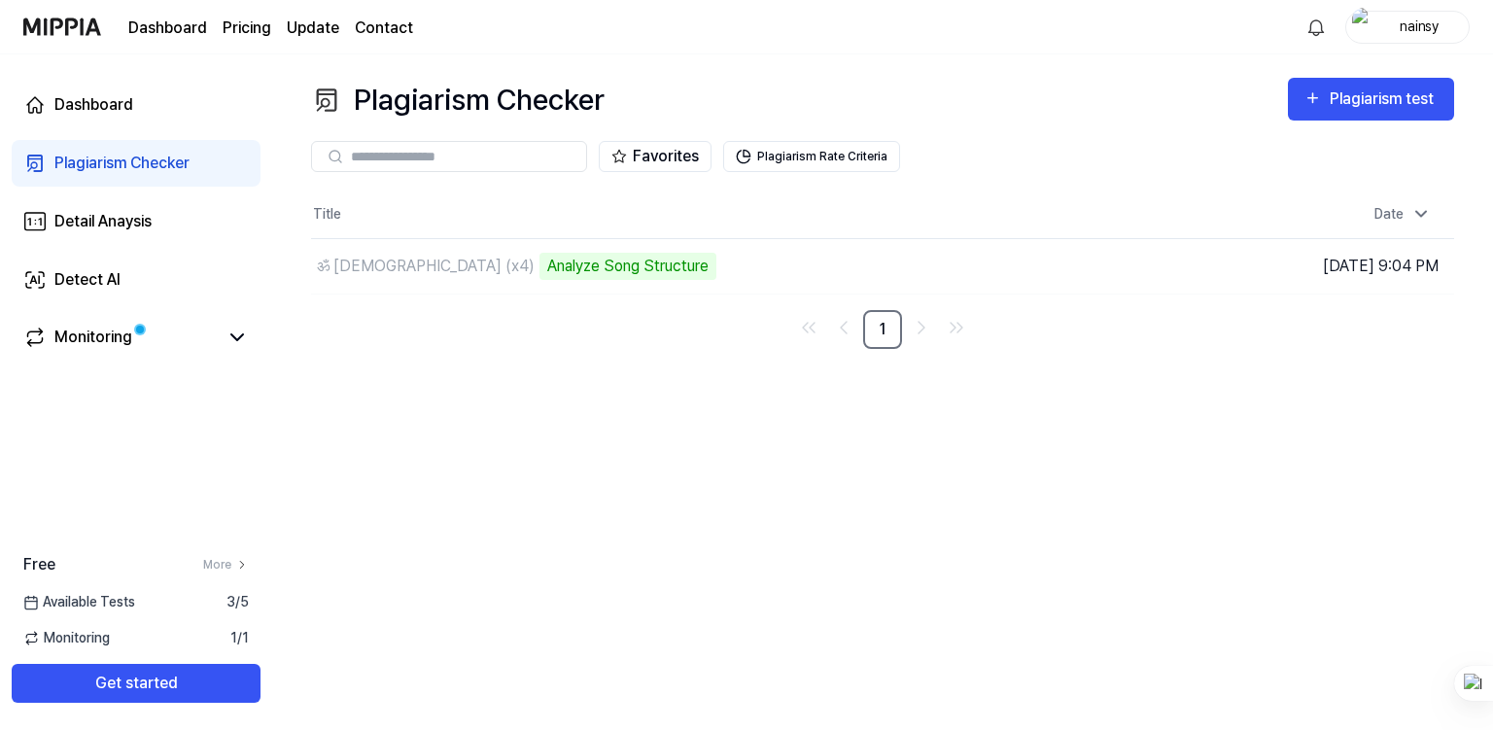
click at [1003, 264] on td "ॐ [DEMOGRAPHIC_DATA] (x4) Analyze Song Structure Go to Results" at bounding box center [739, 266] width 857 height 54
click at [229, 346] on icon at bounding box center [236, 337] width 23 height 23
click at [50, 340] on link "Monitoring" at bounding box center [120, 337] width 194 height 23
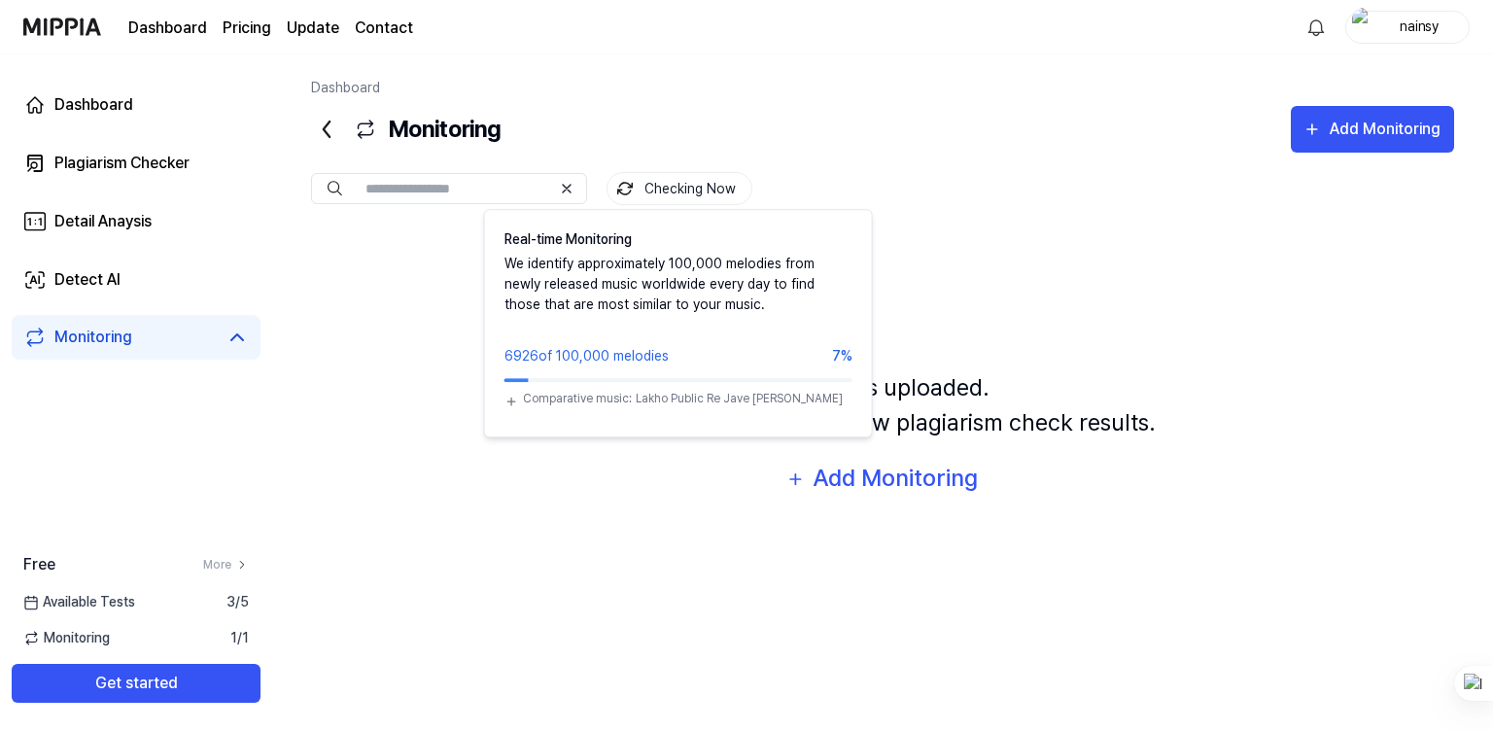
click at [671, 195] on button "Checking Now" at bounding box center [679, 188] width 146 height 33
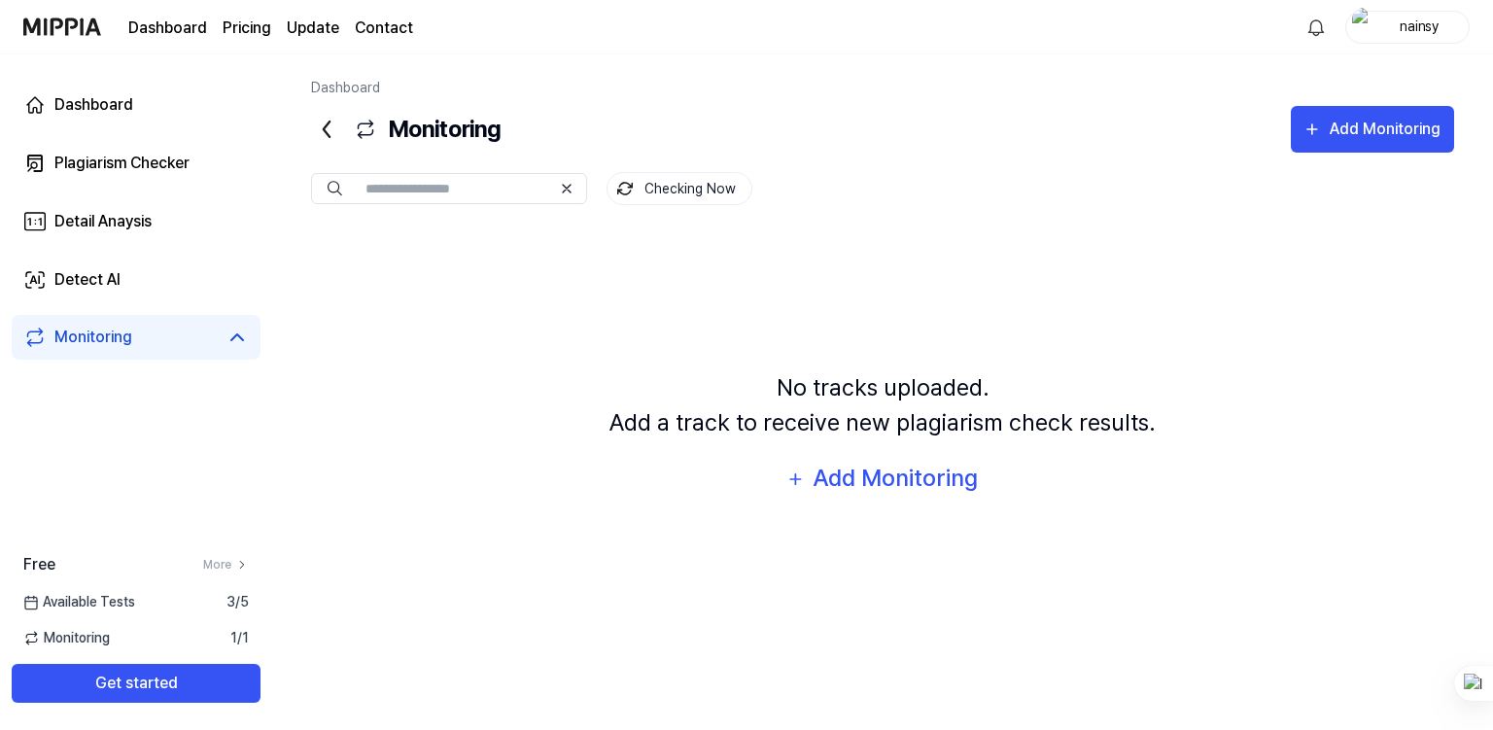
click at [462, 287] on div "No tracks uploaded. Add a track to receive new plagiarism check results. Add Mo…" at bounding box center [882, 435] width 1143 height 411
click at [93, 103] on div "Dashboard" at bounding box center [93, 104] width 79 height 23
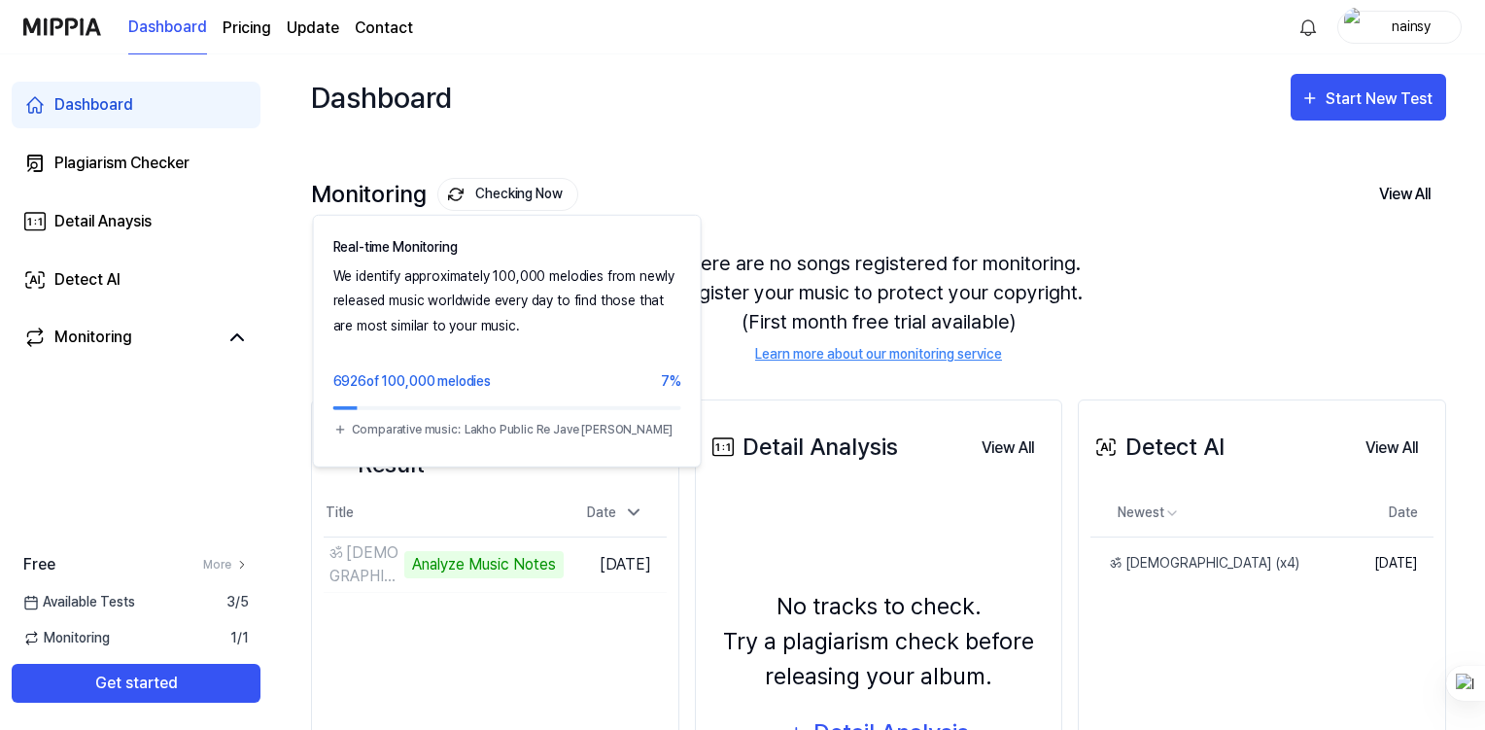
click at [475, 197] on button "Checking Now" at bounding box center [507, 194] width 141 height 33
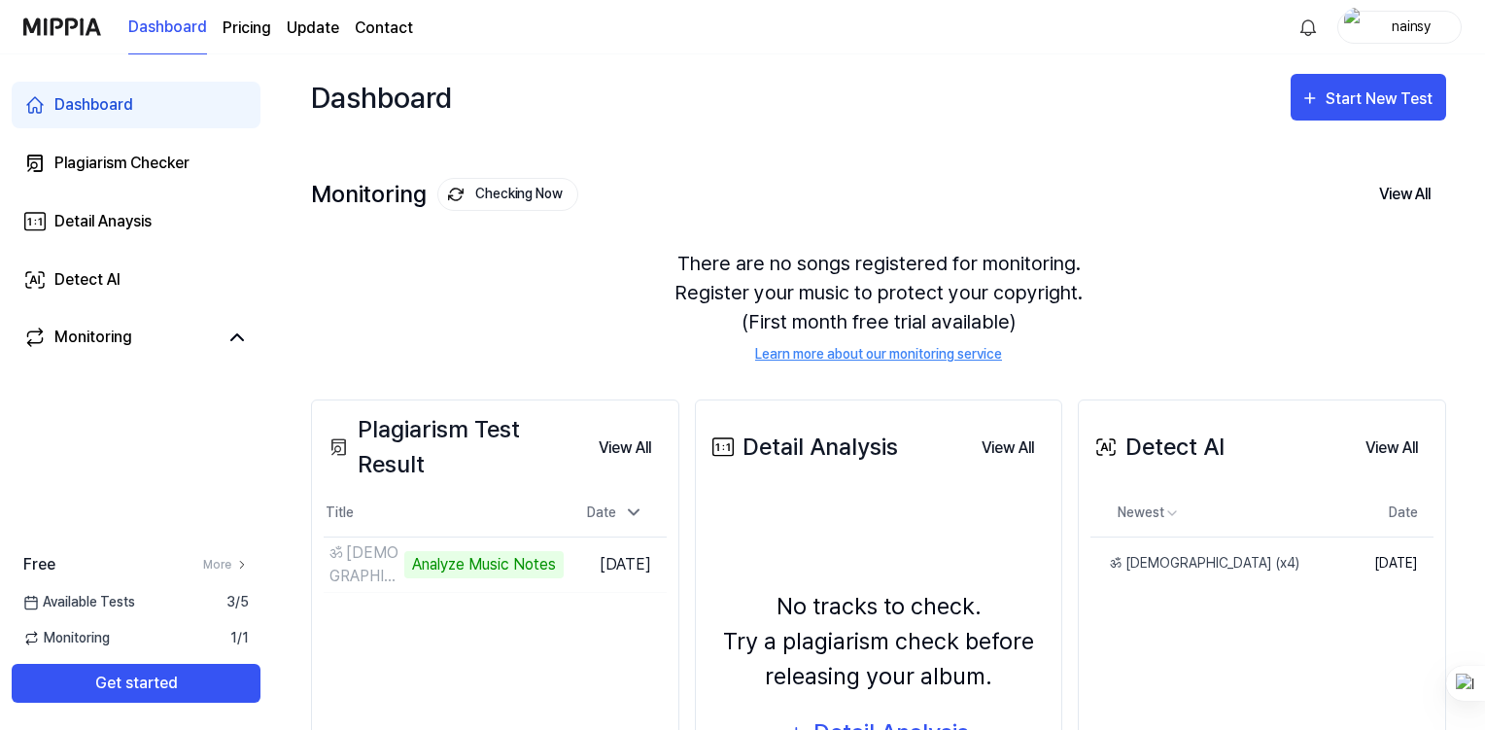
scroll to position [187, 0]
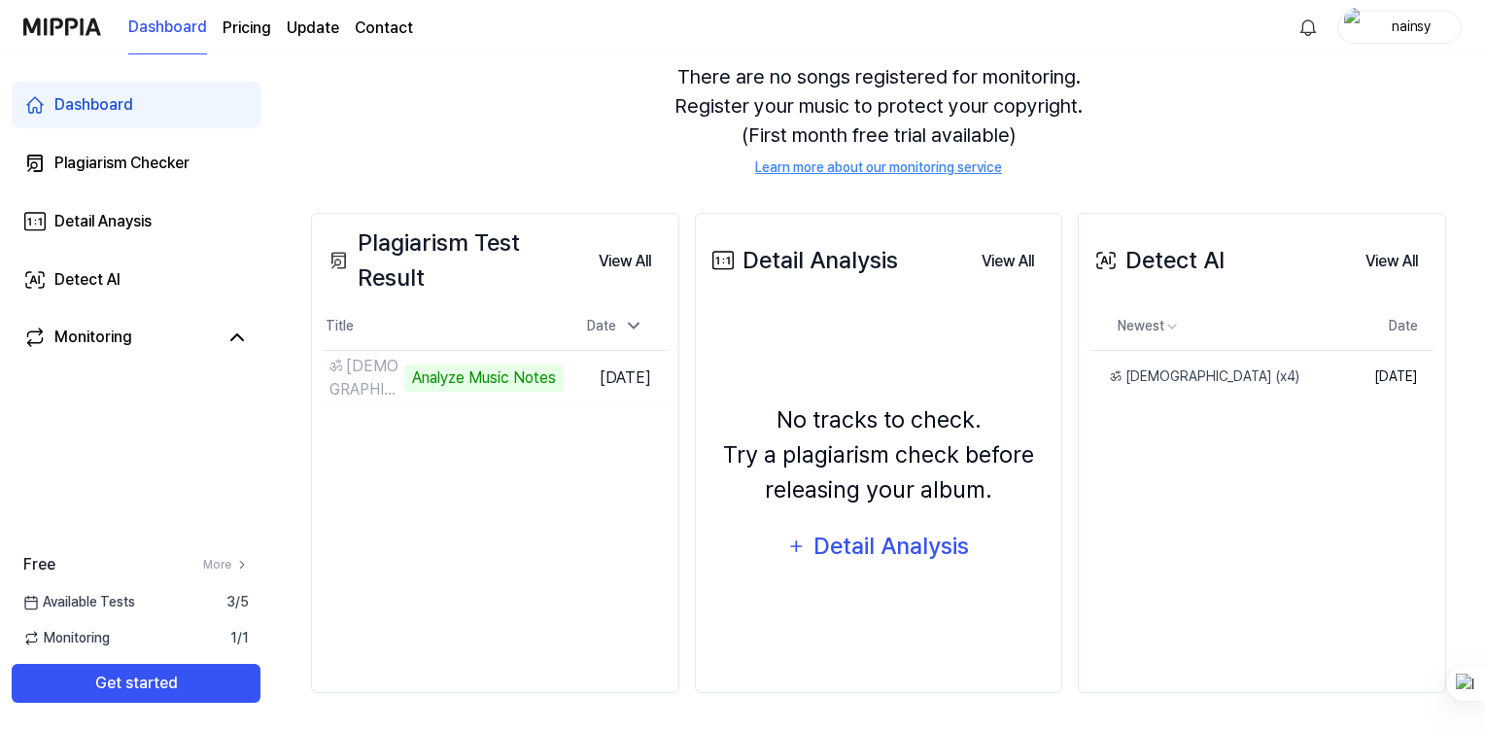
click at [564, 359] on td "ॐ [DEMOGRAPHIC_DATA] (x4) Analyze Music Notes Go to Results" at bounding box center [444, 378] width 240 height 54
click at [564, 370] on td "ॐ [DEMOGRAPHIC_DATA] (x4) Analyze Music Notes Go to Results" at bounding box center [444, 378] width 240 height 54
click at [430, 376] on div "Analyze Music Notes" at bounding box center [483, 377] width 159 height 27
click at [617, 263] on button "View All" at bounding box center [625, 261] width 84 height 39
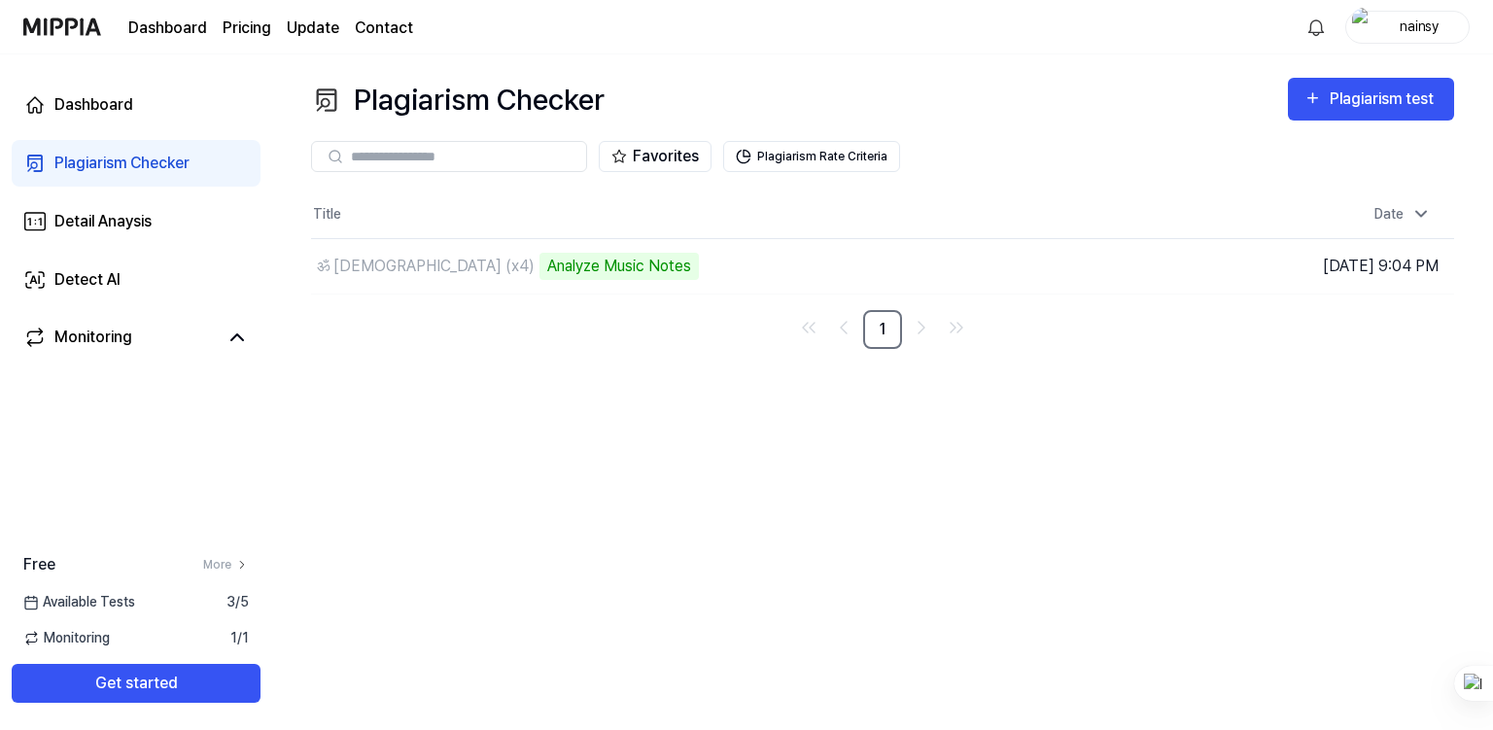
click at [539, 272] on div "Analyze Music Notes" at bounding box center [618, 266] width 159 height 27
click at [1002, 270] on td "ॐ [DEMOGRAPHIC_DATA] (x4) Analyze Music Notes Go to Results" at bounding box center [739, 266] width 857 height 54
click at [126, 602] on span "Available Tests" at bounding box center [79, 602] width 112 height 20
click at [233, 601] on span "3 / 5" at bounding box center [237, 602] width 22 height 20
click at [242, 596] on span "3 / 5" at bounding box center [237, 602] width 22 height 20
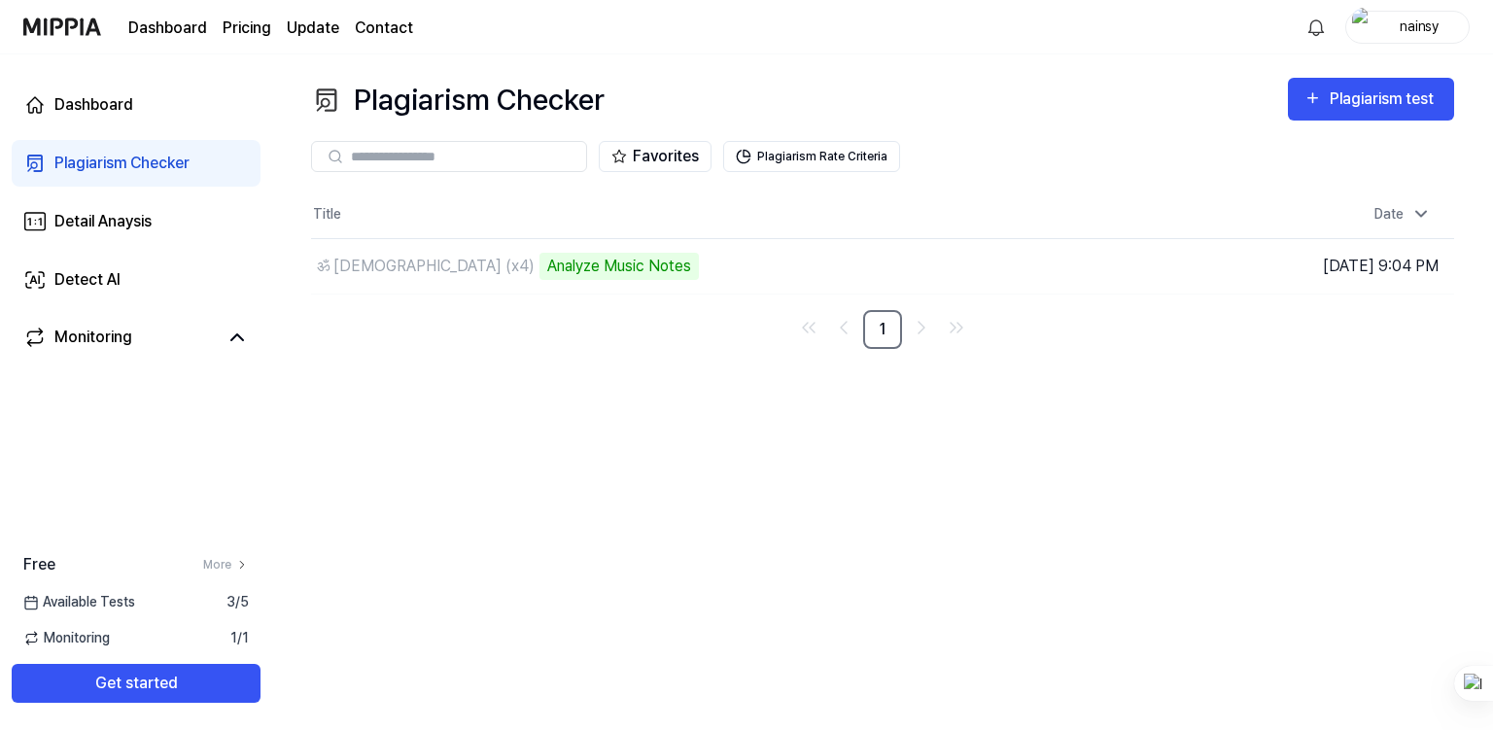
click at [122, 279] on link "Detect AI" at bounding box center [136, 280] width 249 height 47
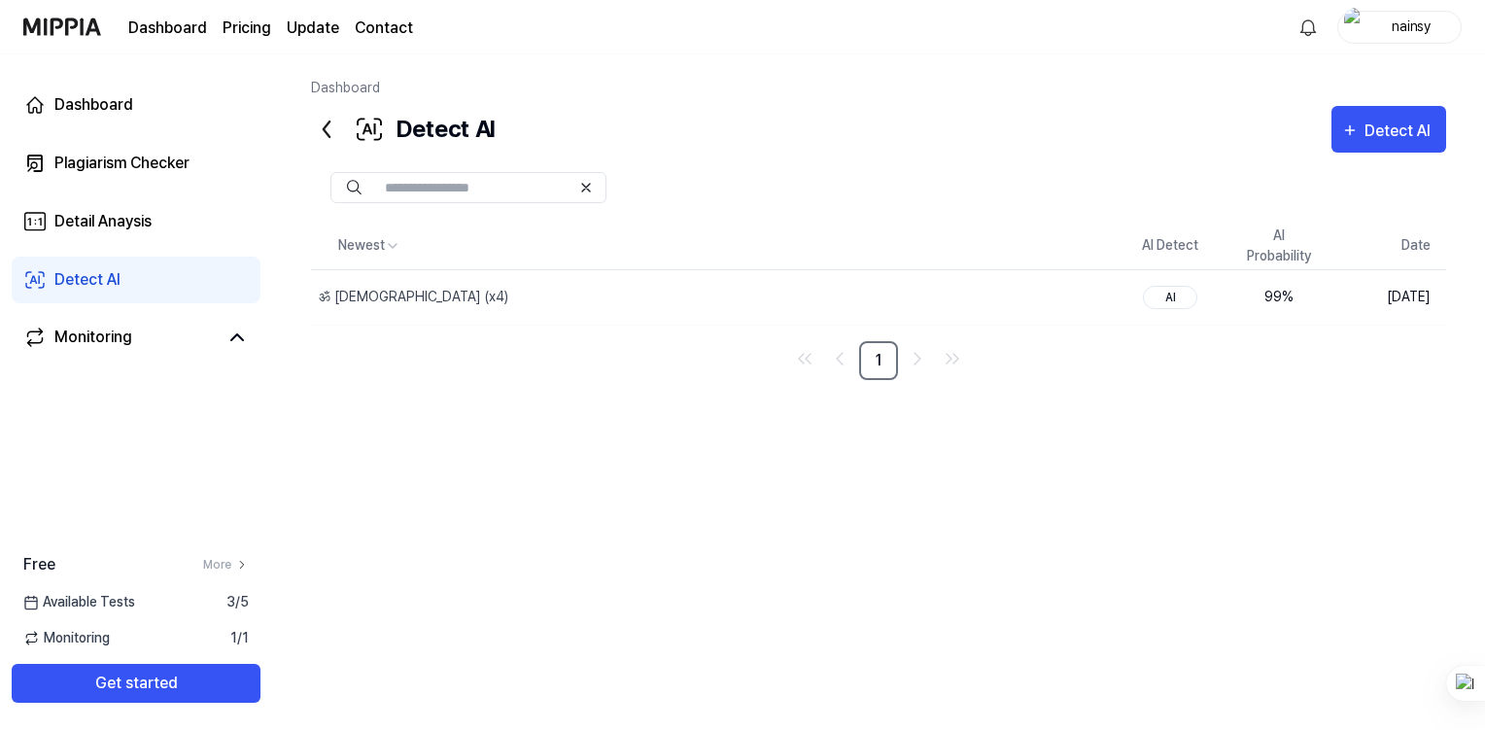
click at [137, 221] on div "Detail Anaysis" at bounding box center [102, 221] width 97 height 23
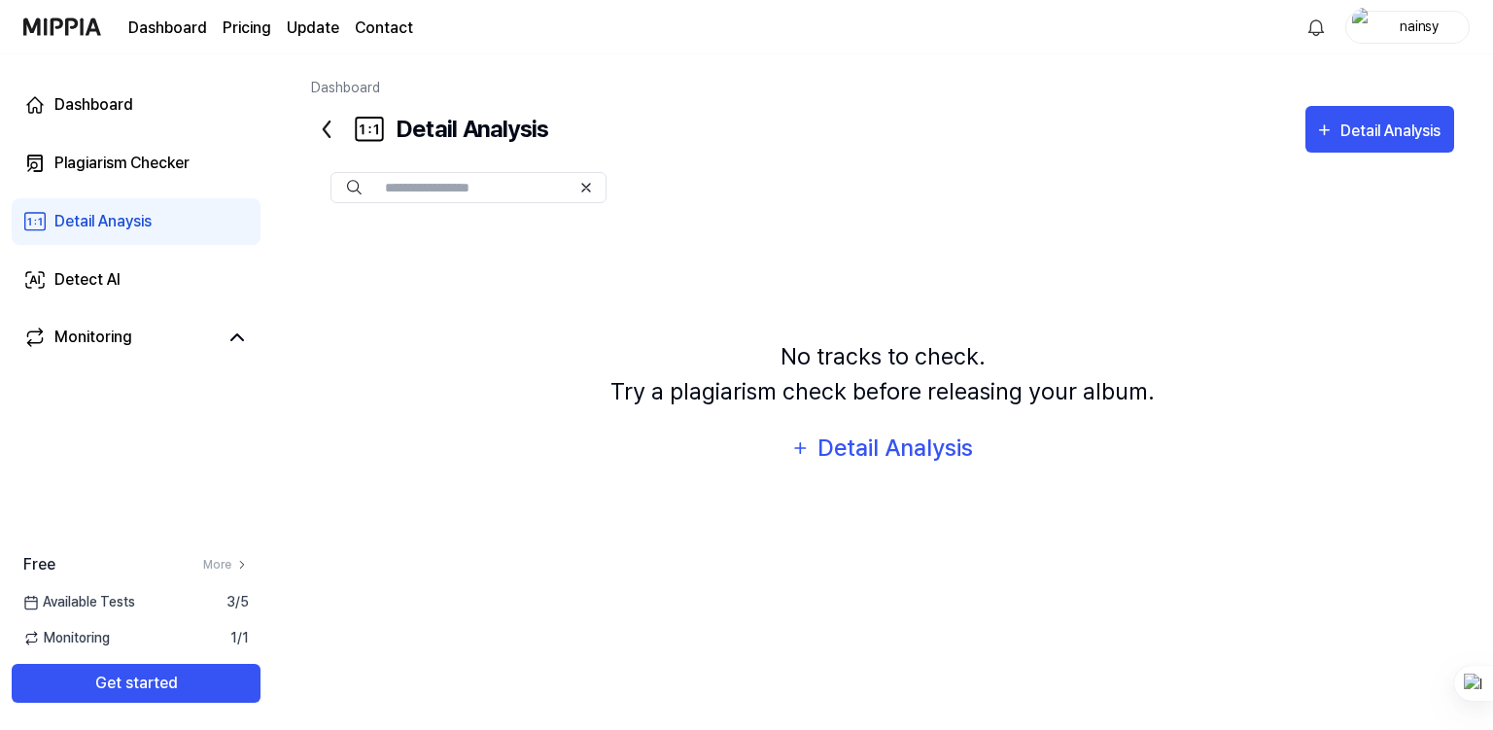
click at [125, 164] on div "Plagiarism Checker" at bounding box center [121, 163] width 135 height 23
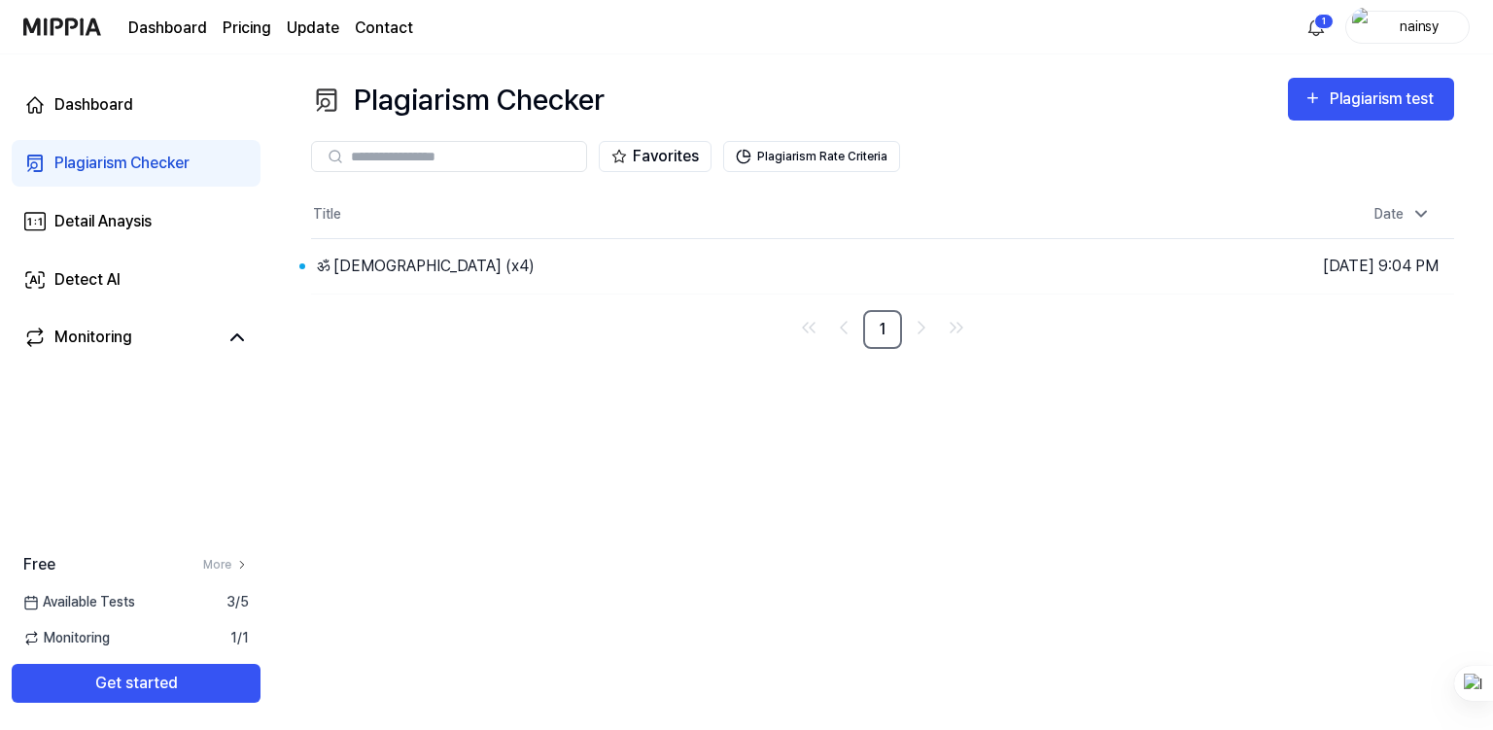
click at [1342, 96] on div "Plagiarism test" at bounding box center [1383, 98] width 109 height 25
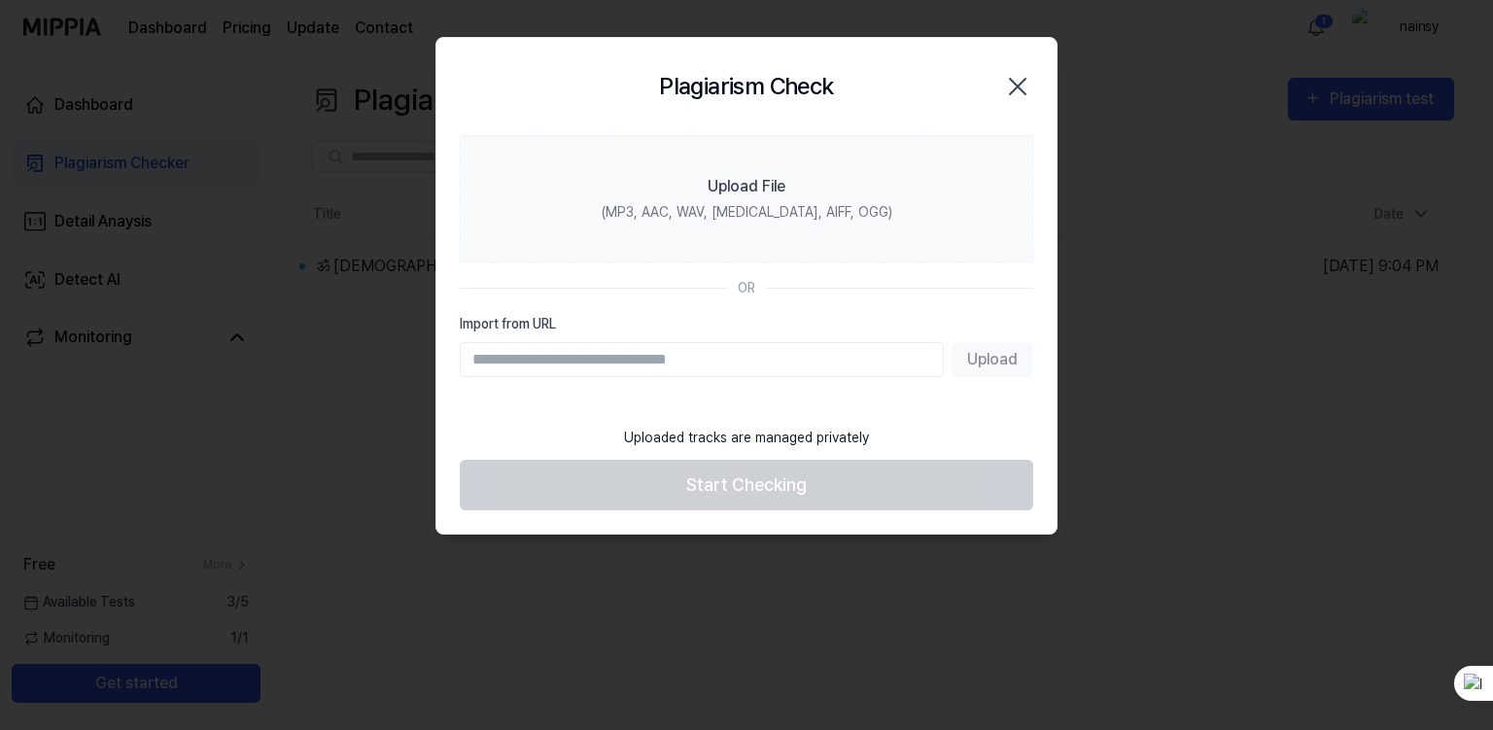
click at [665, 195] on label "Upload File (MP3, AAC, WAV, [MEDICAL_DATA], AIFF, OGG)" at bounding box center [746, 198] width 573 height 127
click at [0, 0] on input "Upload File (MP3, AAC, WAV, [MEDICAL_DATA], AIFF, OGG)" at bounding box center [0, 0] width 0 height 0
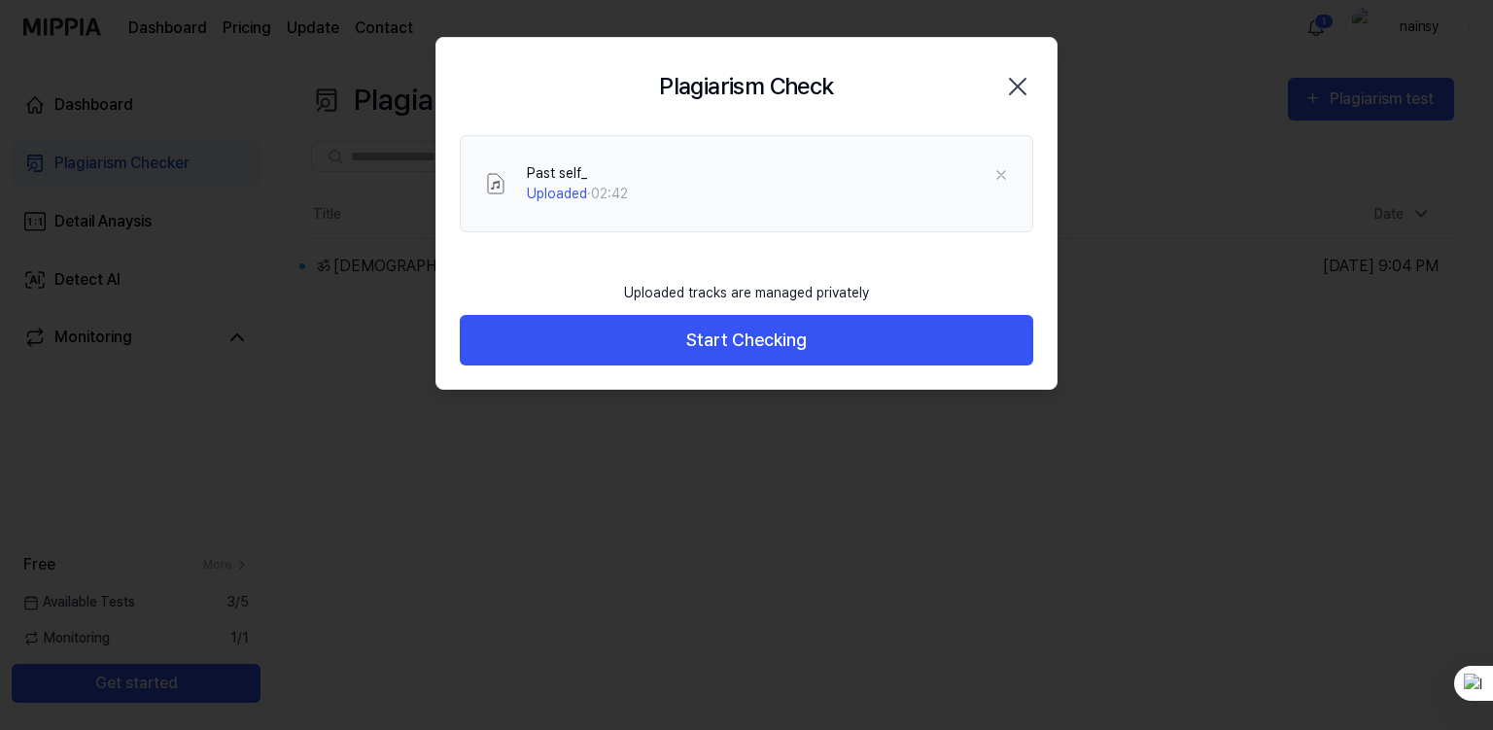
click at [777, 341] on button "Start Checking" at bounding box center [746, 341] width 573 height 52
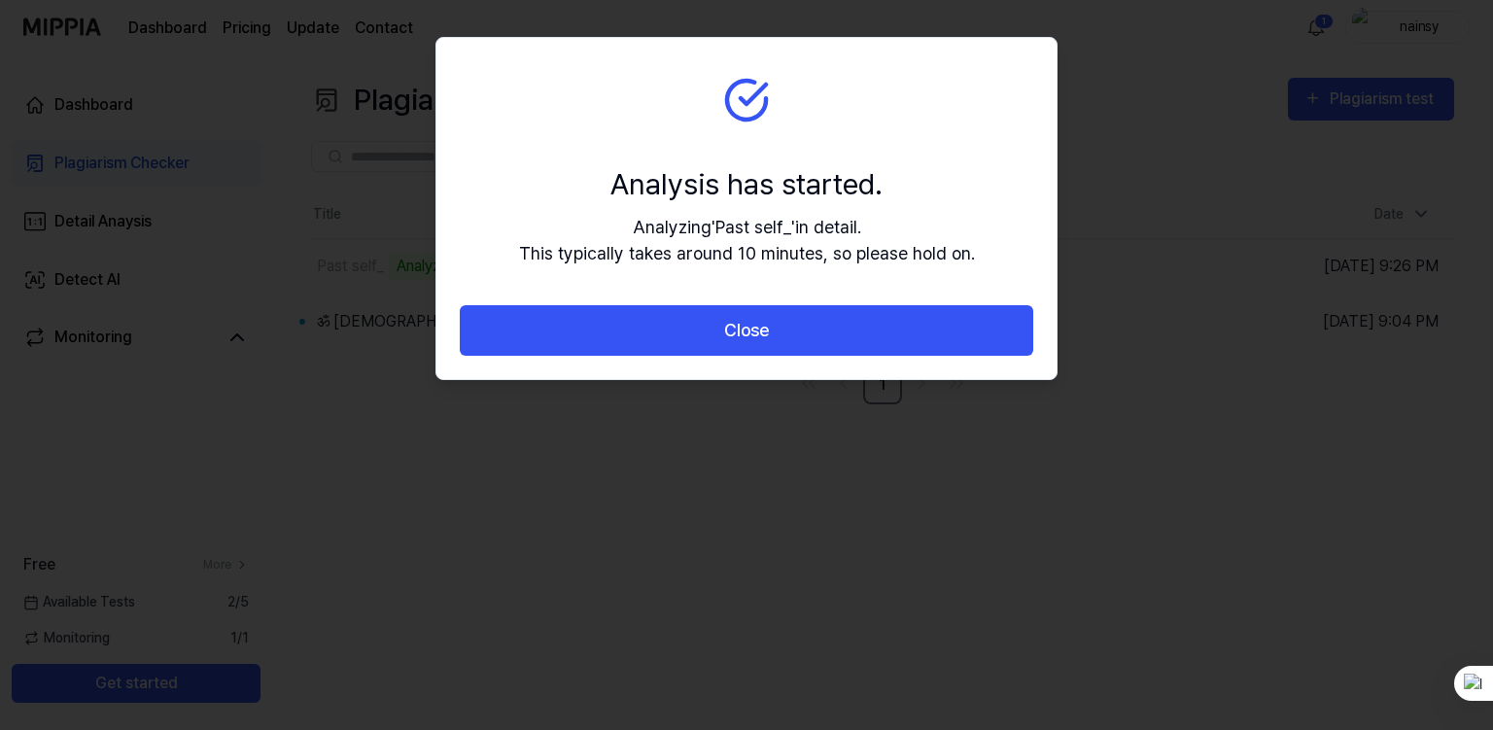
click at [779, 337] on button "Close" at bounding box center [746, 331] width 573 height 52
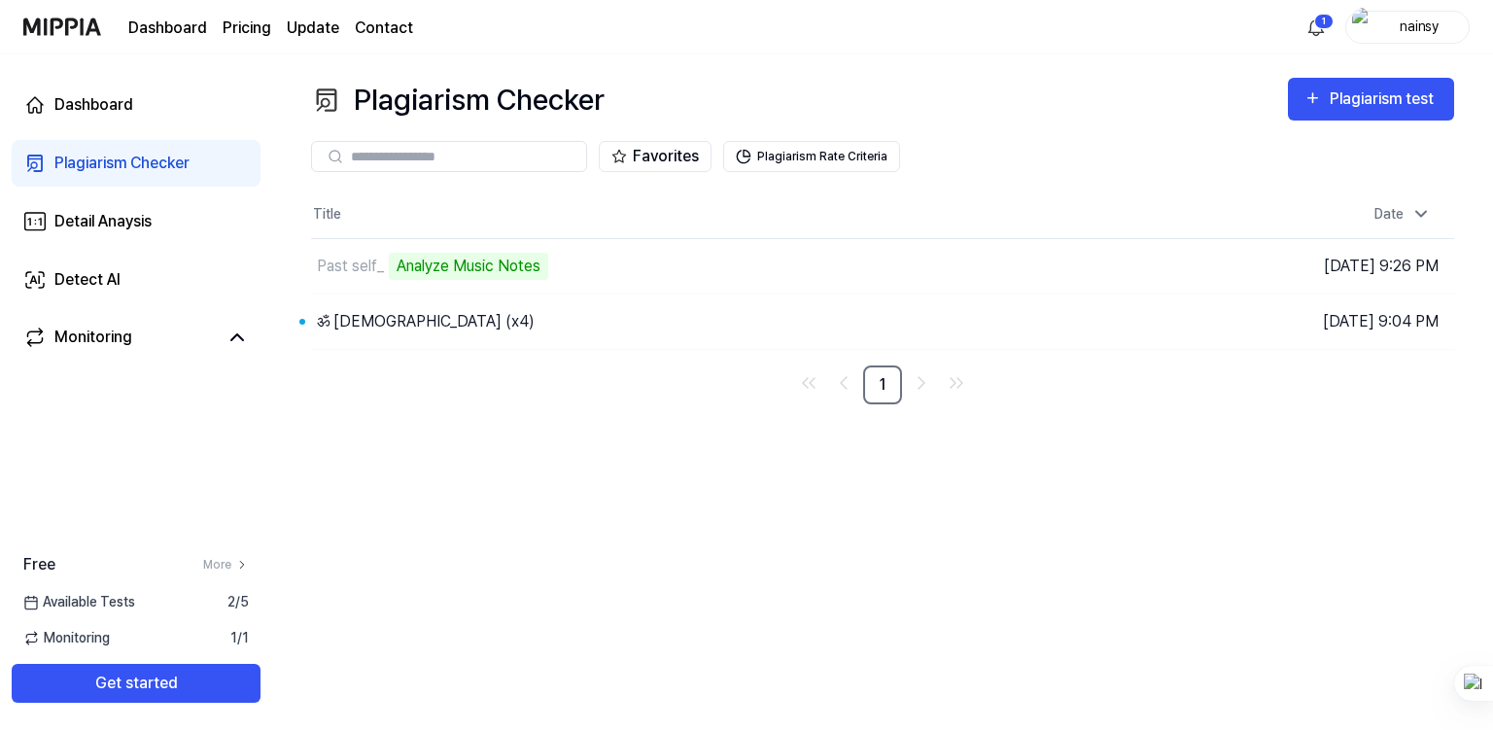
click at [92, 327] on div "Monitoring" at bounding box center [93, 337] width 78 height 23
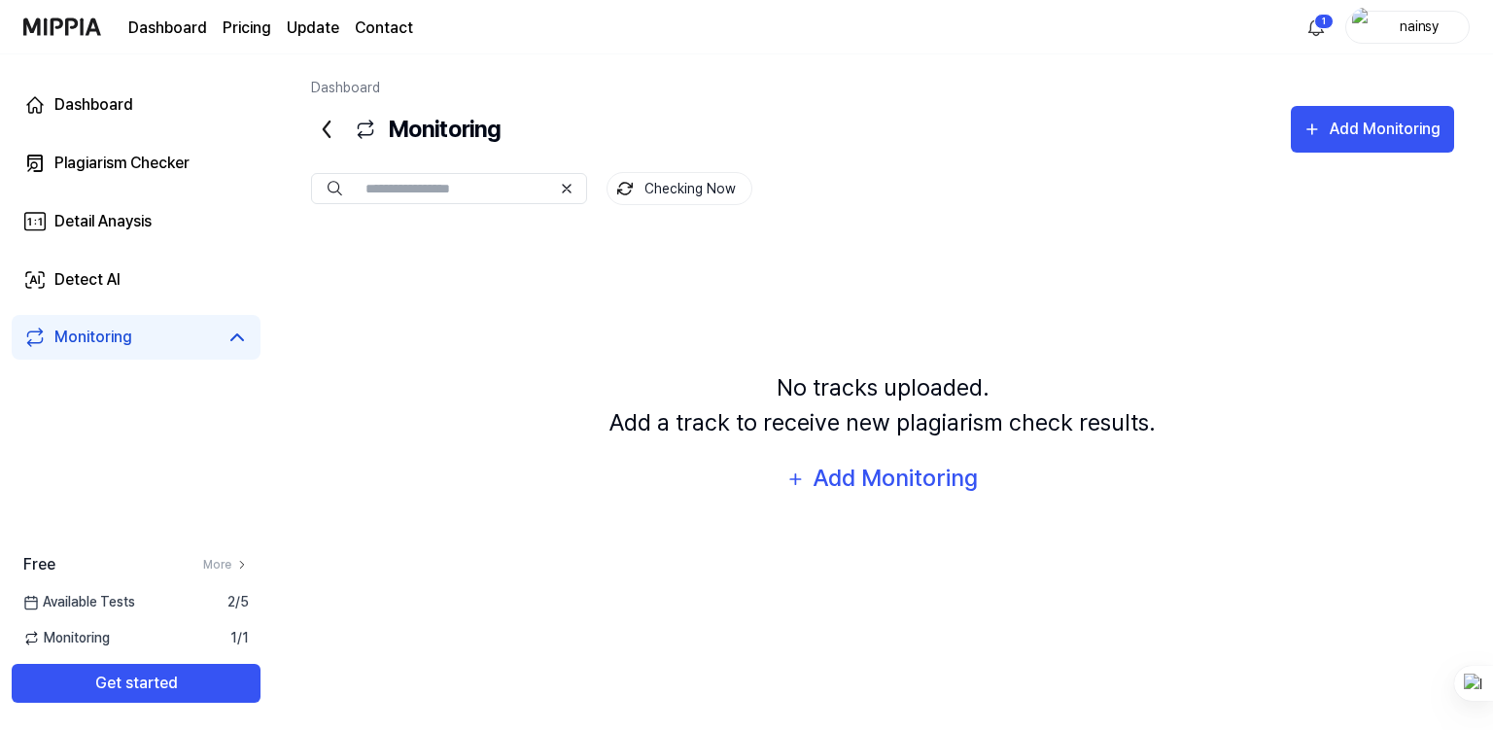
drag, startPoint x: 529, startPoint y: 277, endPoint x: 540, endPoint y: 338, distance: 62.3
click at [540, 338] on div "No tracks uploaded. Add a track to receive new plagiarism check results. Add Mo…" at bounding box center [882, 435] width 1143 height 411
click at [89, 298] on link "Detect AI" at bounding box center [136, 280] width 249 height 47
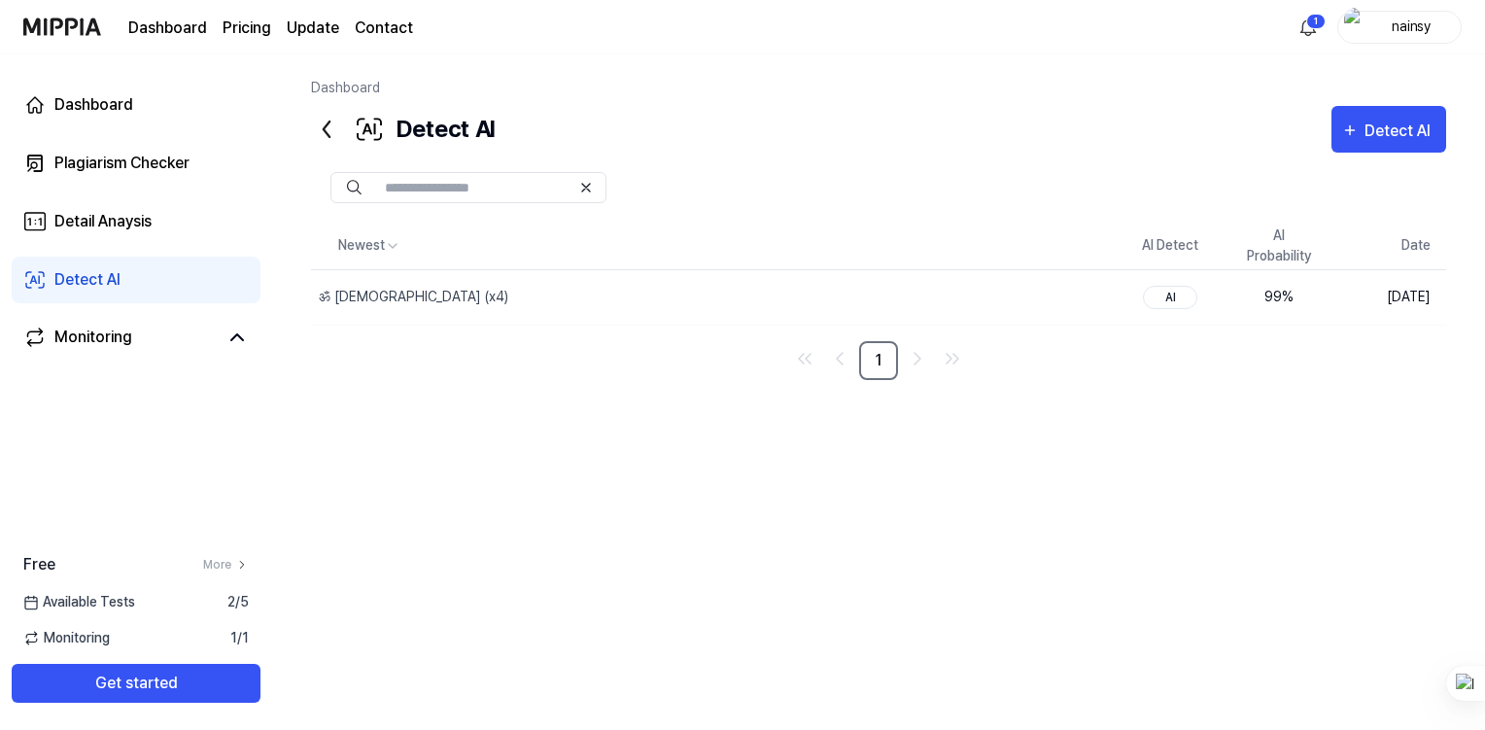
click at [116, 157] on div "Plagiarism Checker" at bounding box center [121, 163] width 135 height 23
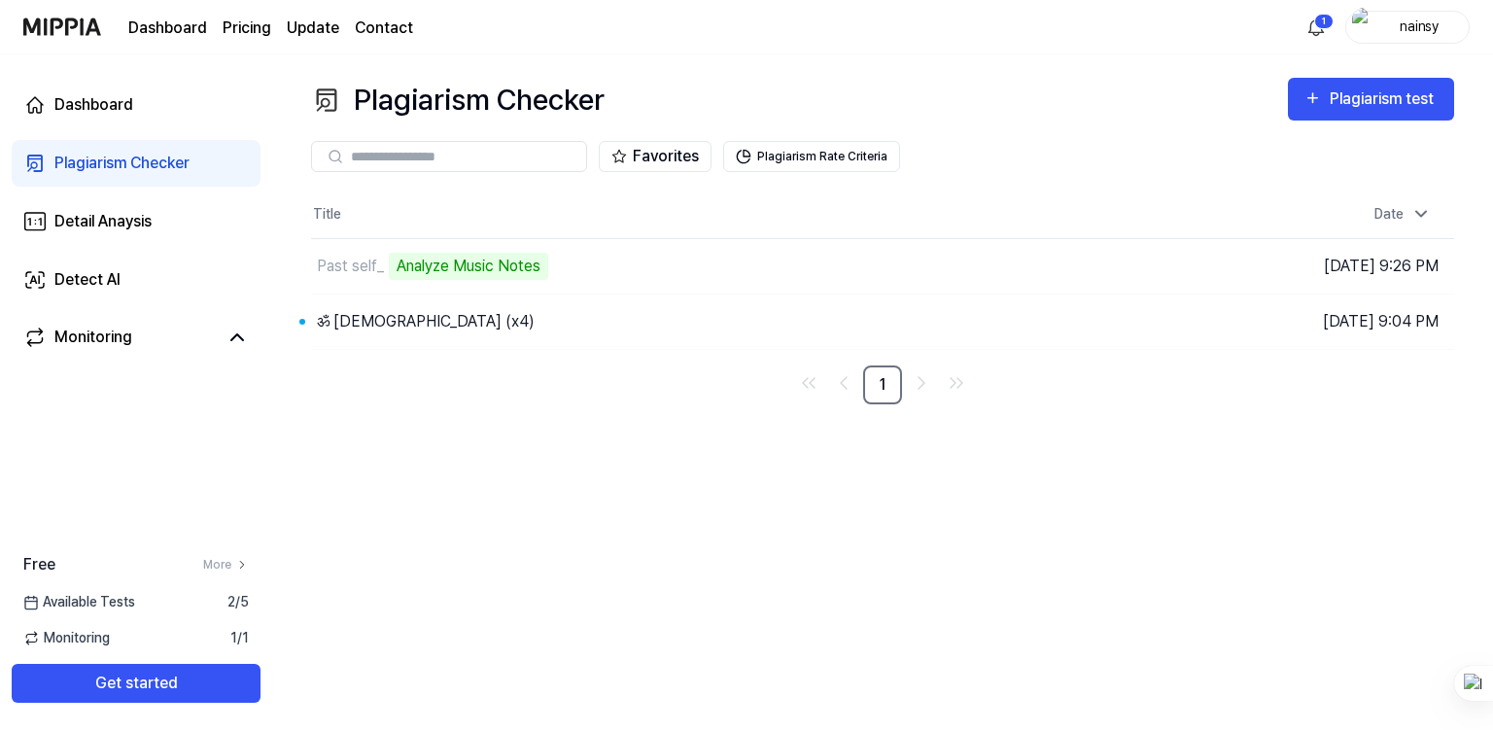
click at [129, 129] on div "Dashboard Plagiarism Checker Detail Anaysis Detect AI Monitoring" at bounding box center [136, 220] width 272 height 332
click at [121, 107] on div "Dashboard" at bounding box center [93, 104] width 79 height 23
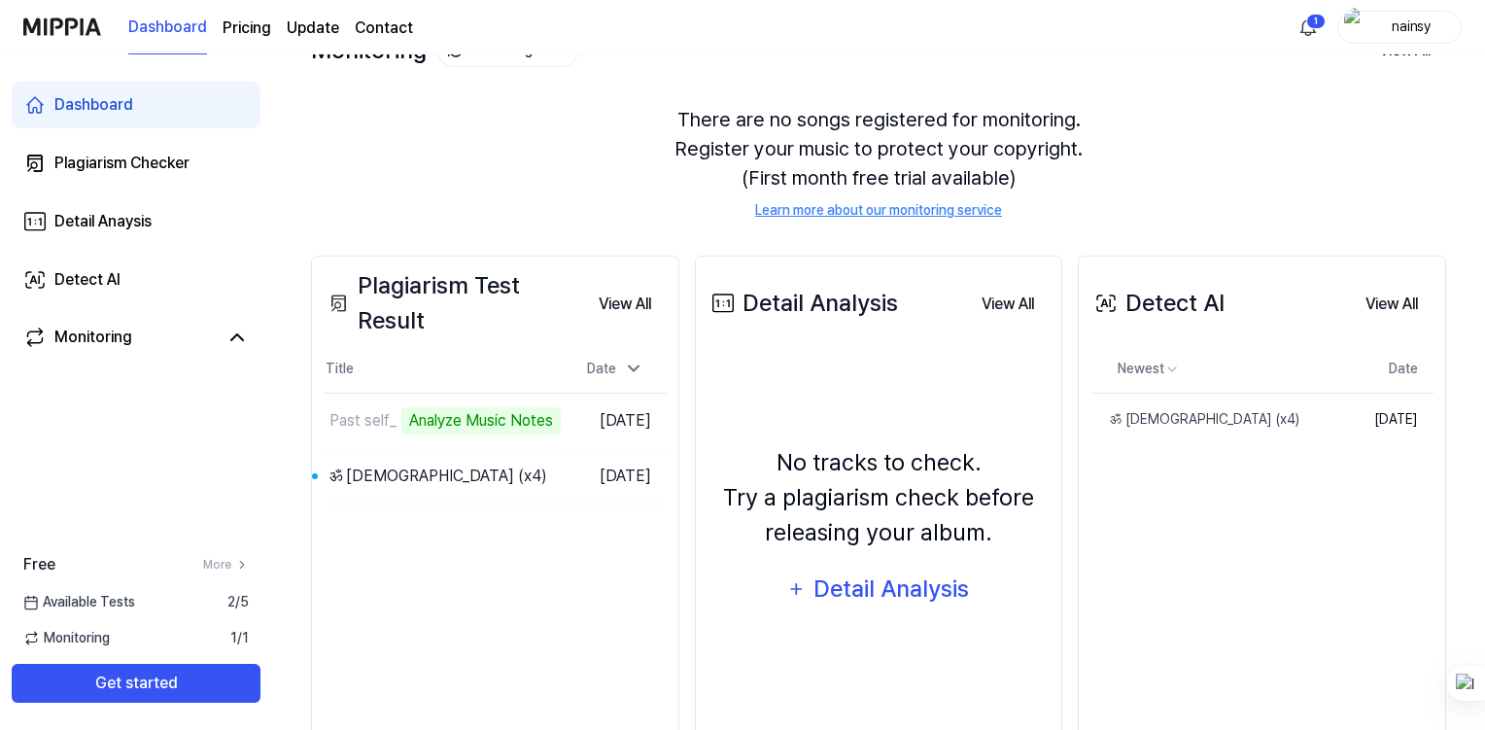
scroll to position [187, 0]
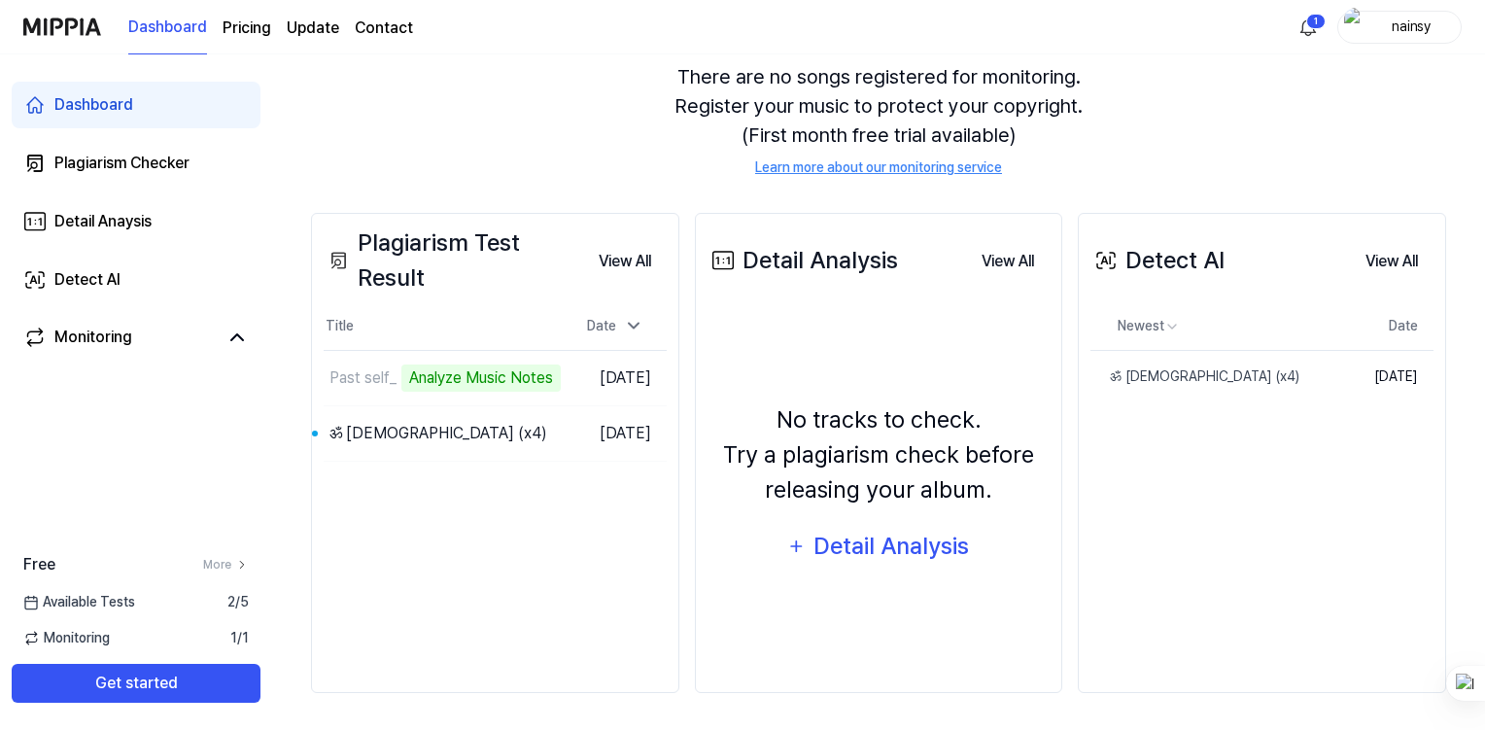
click at [558, 370] on td "Past self_ Analyze Music Notes Go to Results" at bounding box center [444, 378] width 240 height 54
click at [560, 370] on td "Past self_ Analyze Music Notes Go to Results" at bounding box center [444, 378] width 240 height 54
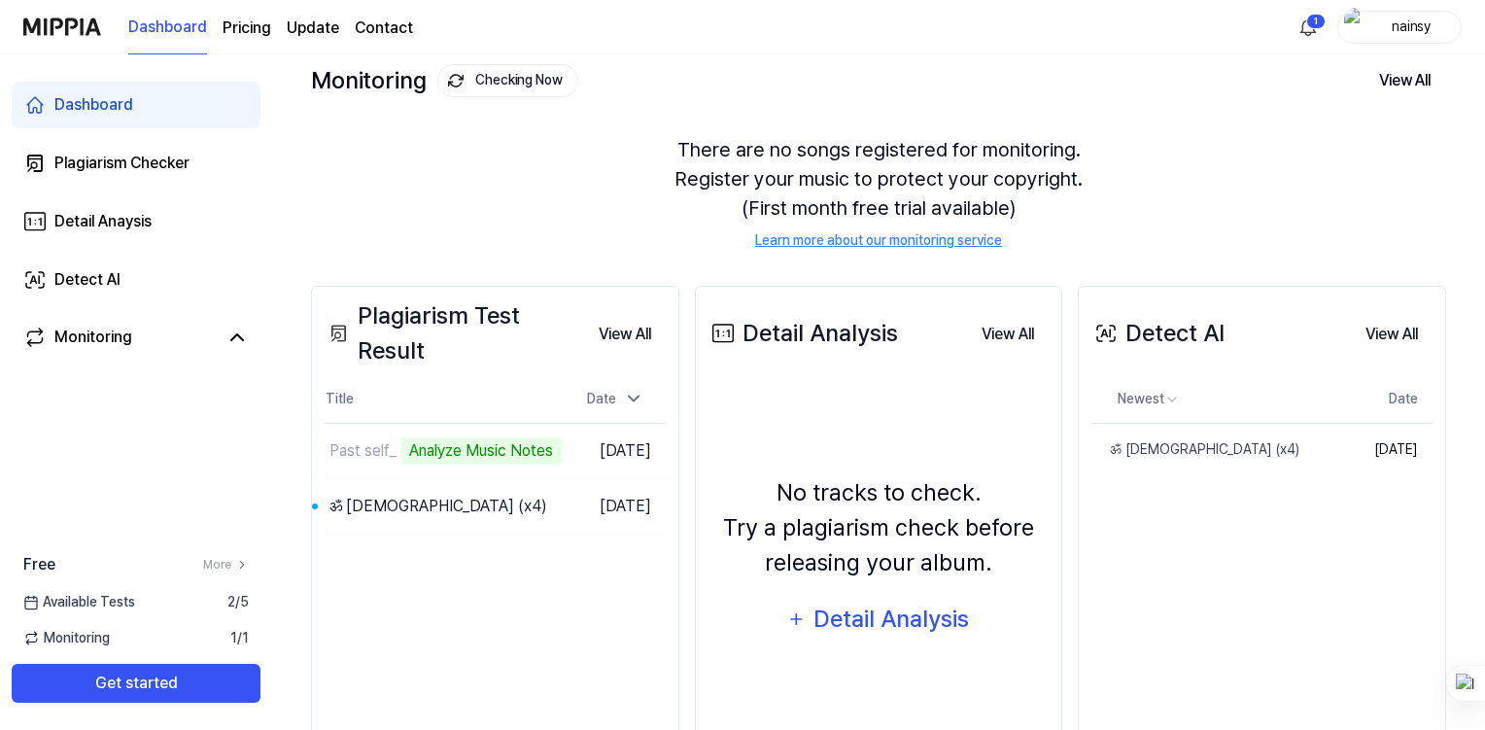
scroll to position [0, 0]
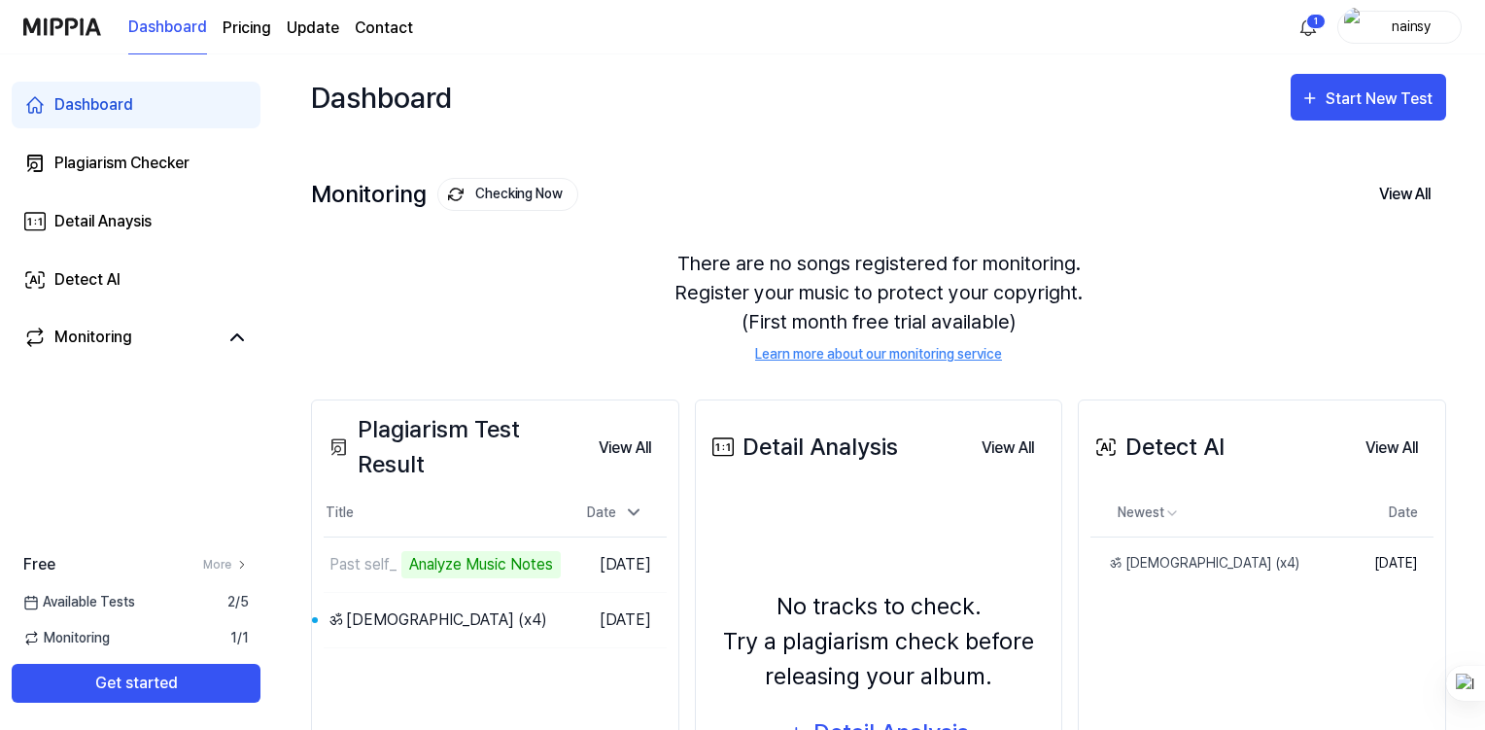
drag, startPoint x: 477, startPoint y: 194, endPoint x: 460, endPoint y: 286, distance: 93.0
click at [460, 286] on div "Monitoring Checking Now View All Monitoring There are no songs registered for m…" at bounding box center [878, 250] width 1135 height 221
click at [0, 0] on button "Go to Results" at bounding box center [0, 0] width 0 height 0
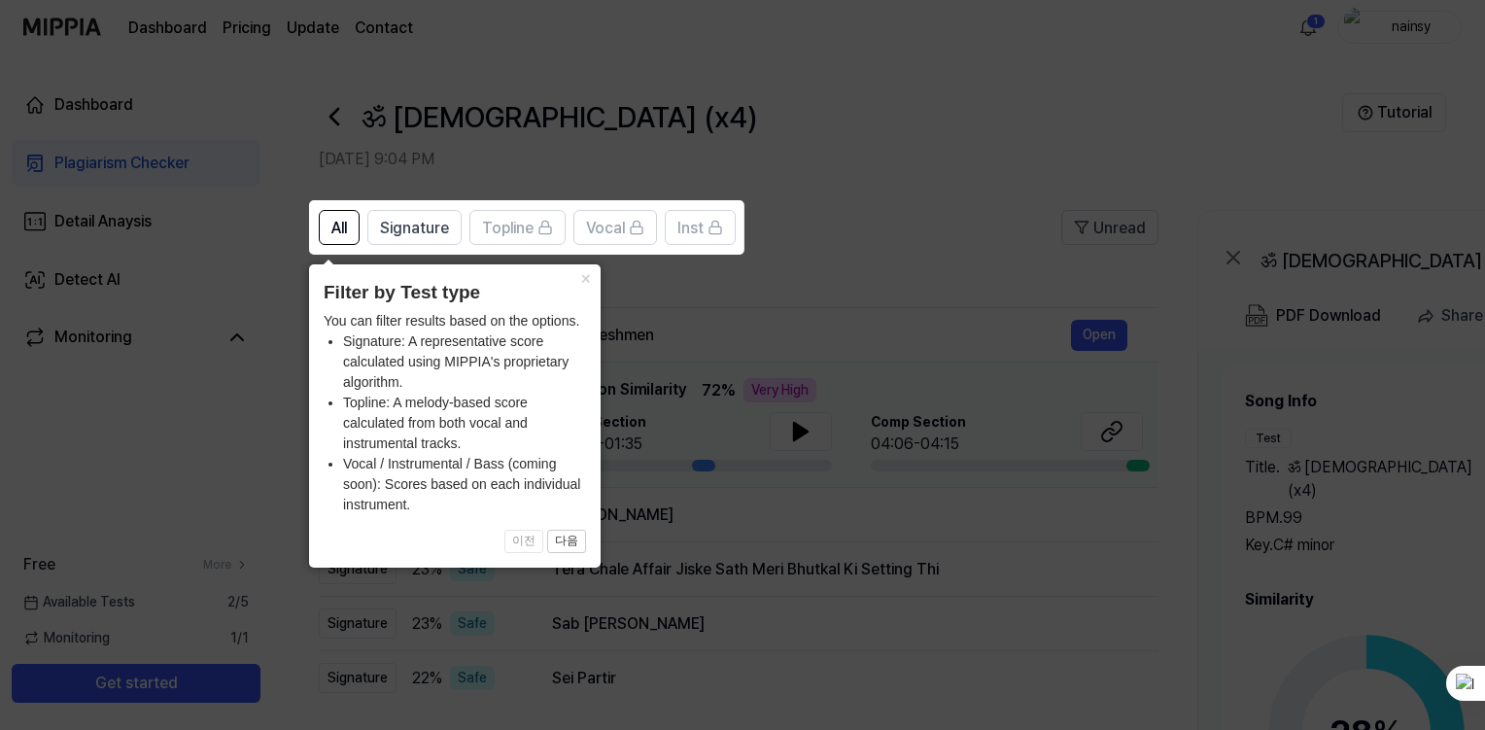
click at [579, 277] on button "×" at bounding box center [584, 277] width 31 height 27
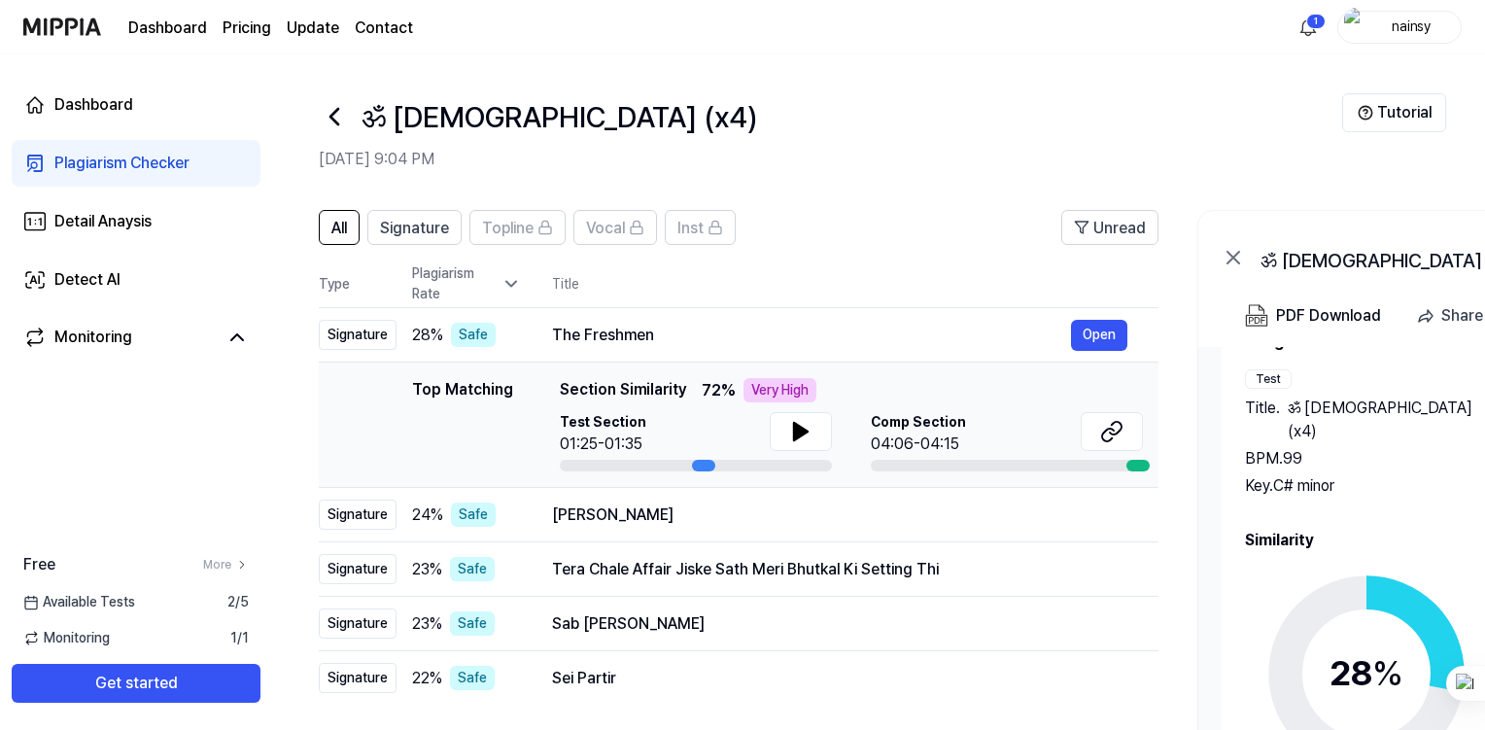
click at [410, 217] on span "Signature" at bounding box center [414, 228] width 69 height 23
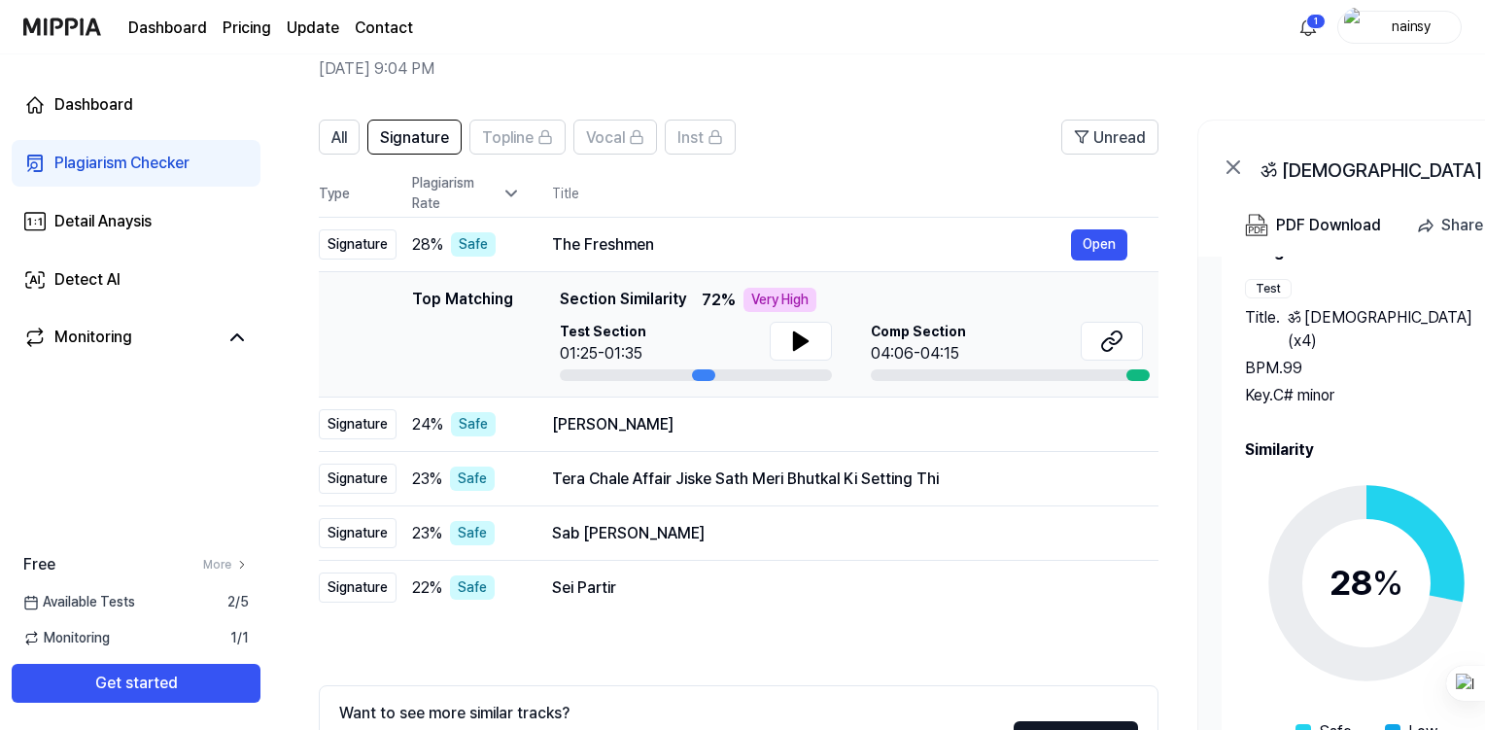
scroll to position [54, 0]
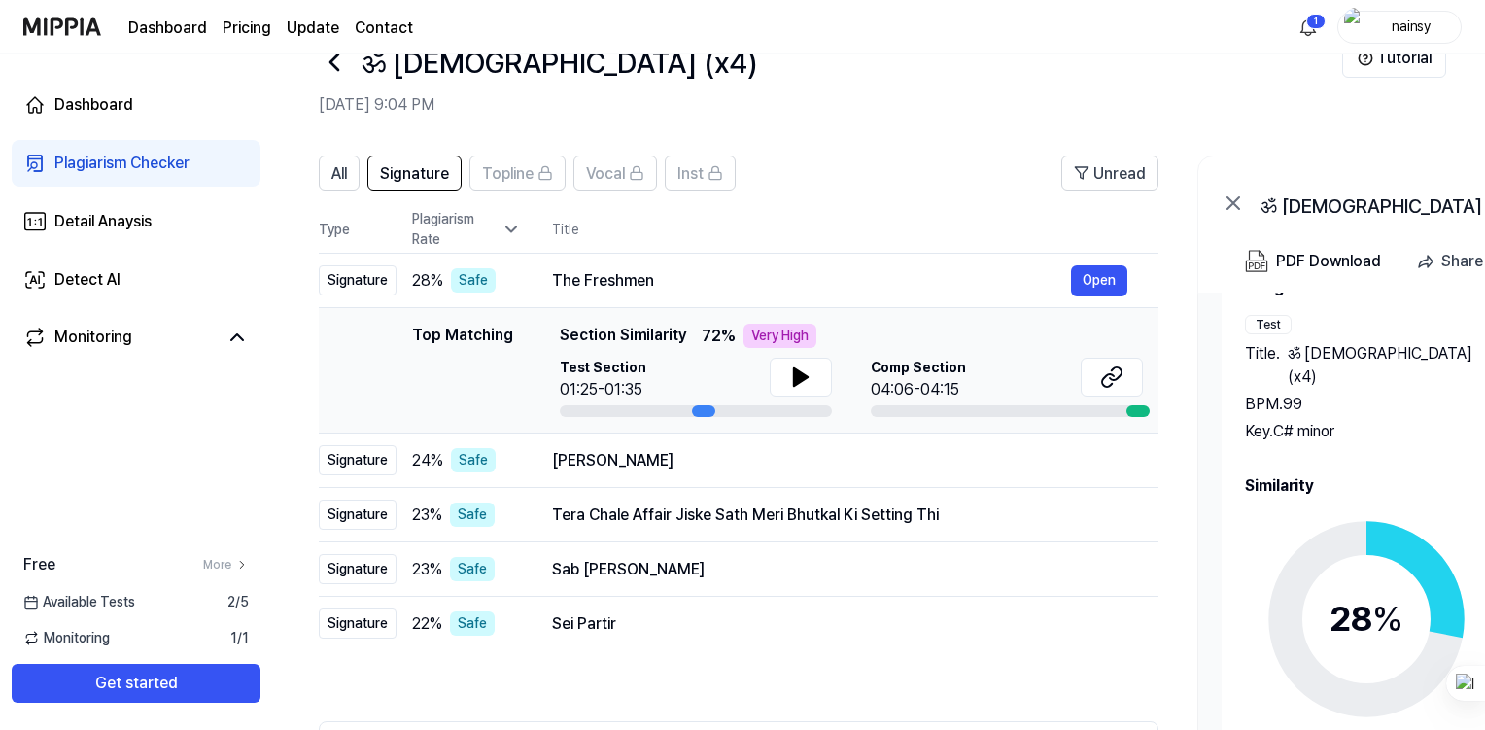
click at [342, 171] on span "All" at bounding box center [339, 173] width 16 height 23
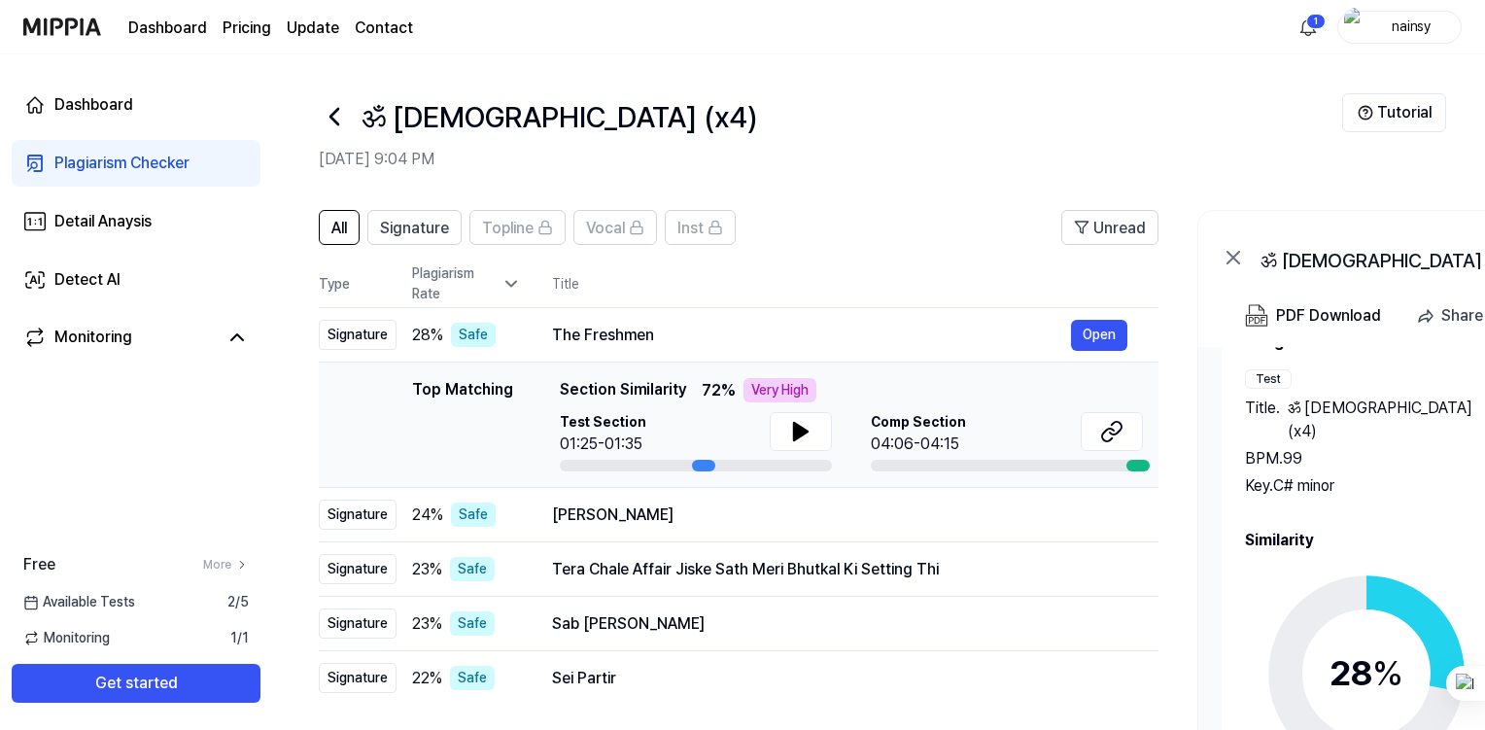
click at [784, 427] on button at bounding box center [801, 431] width 62 height 39
click at [794, 424] on icon at bounding box center [801, 431] width 14 height 17
click at [562, 520] on div "[PERSON_NAME]" at bounding box center [839, 514] width 575 height 23
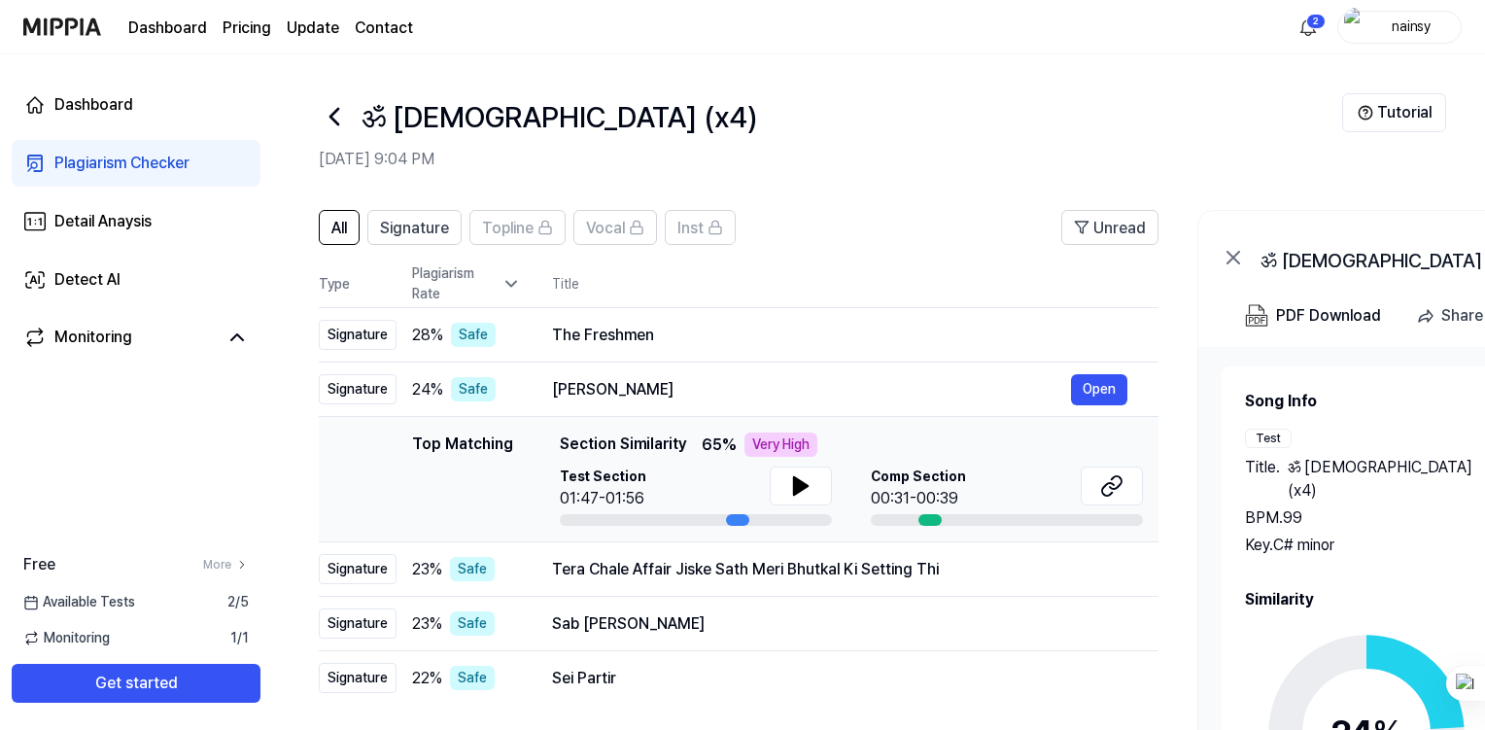
click at [797, 480] on icon at bounding box center [801, 485] width 14 height 17
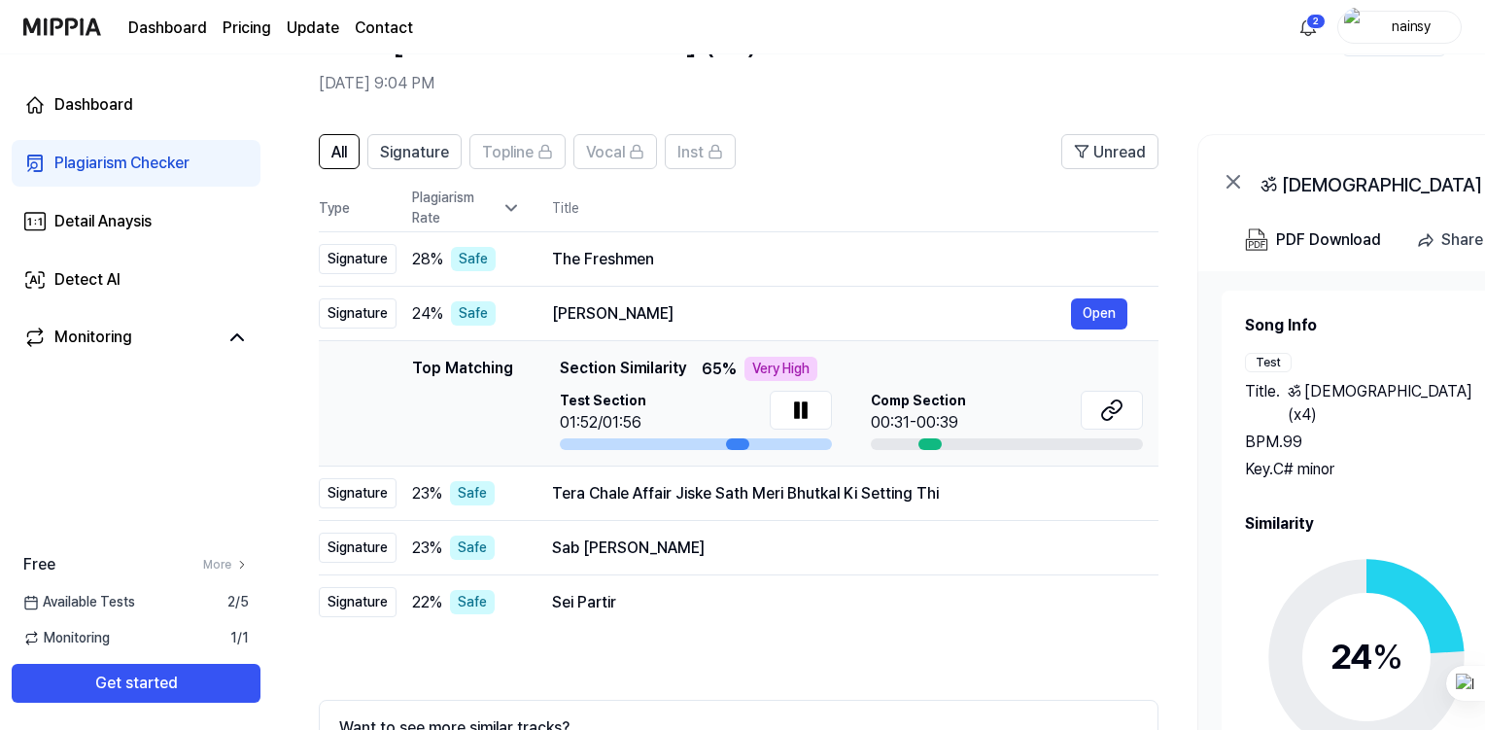
scroll to position [249, 0]
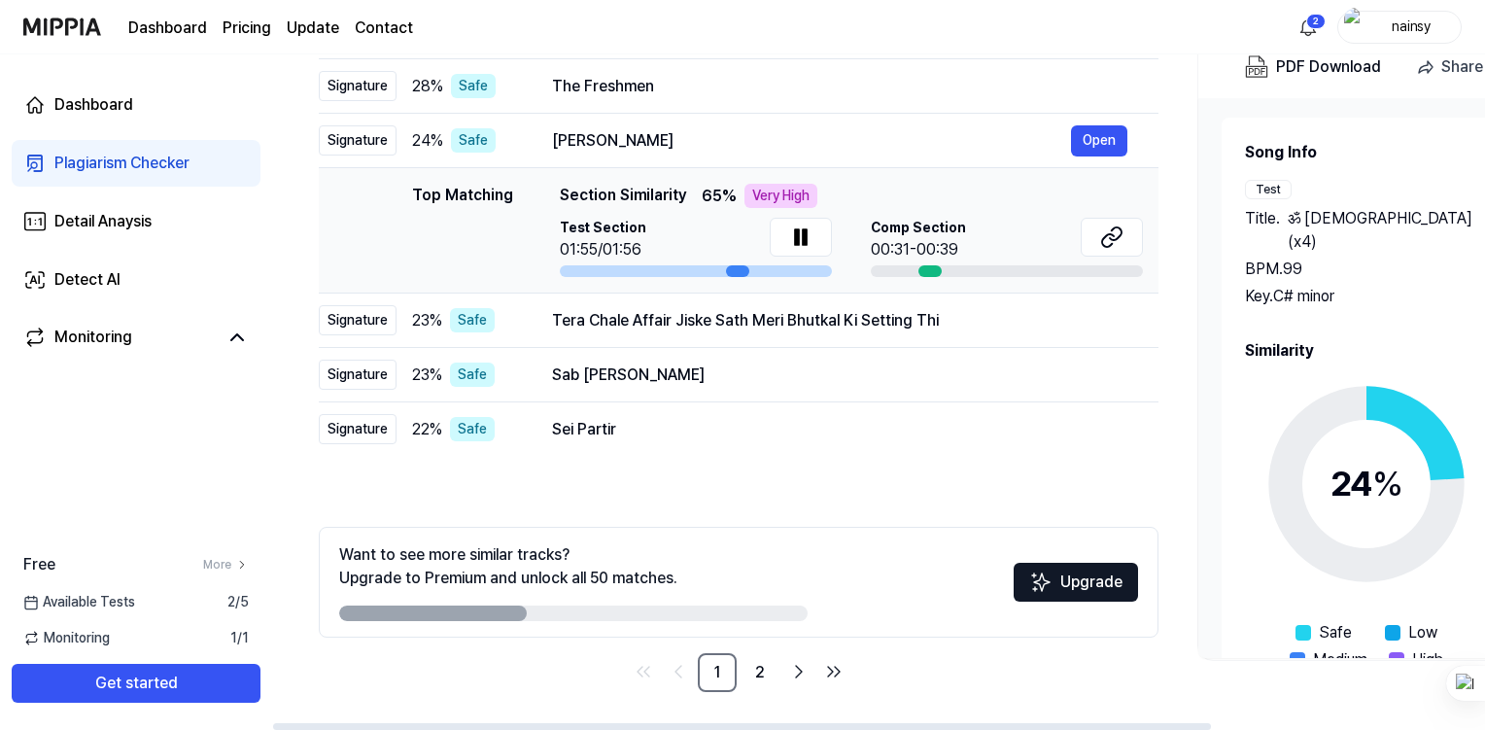
click at [812, 241] on button at bounding box center [801, 237] width 62 height 39
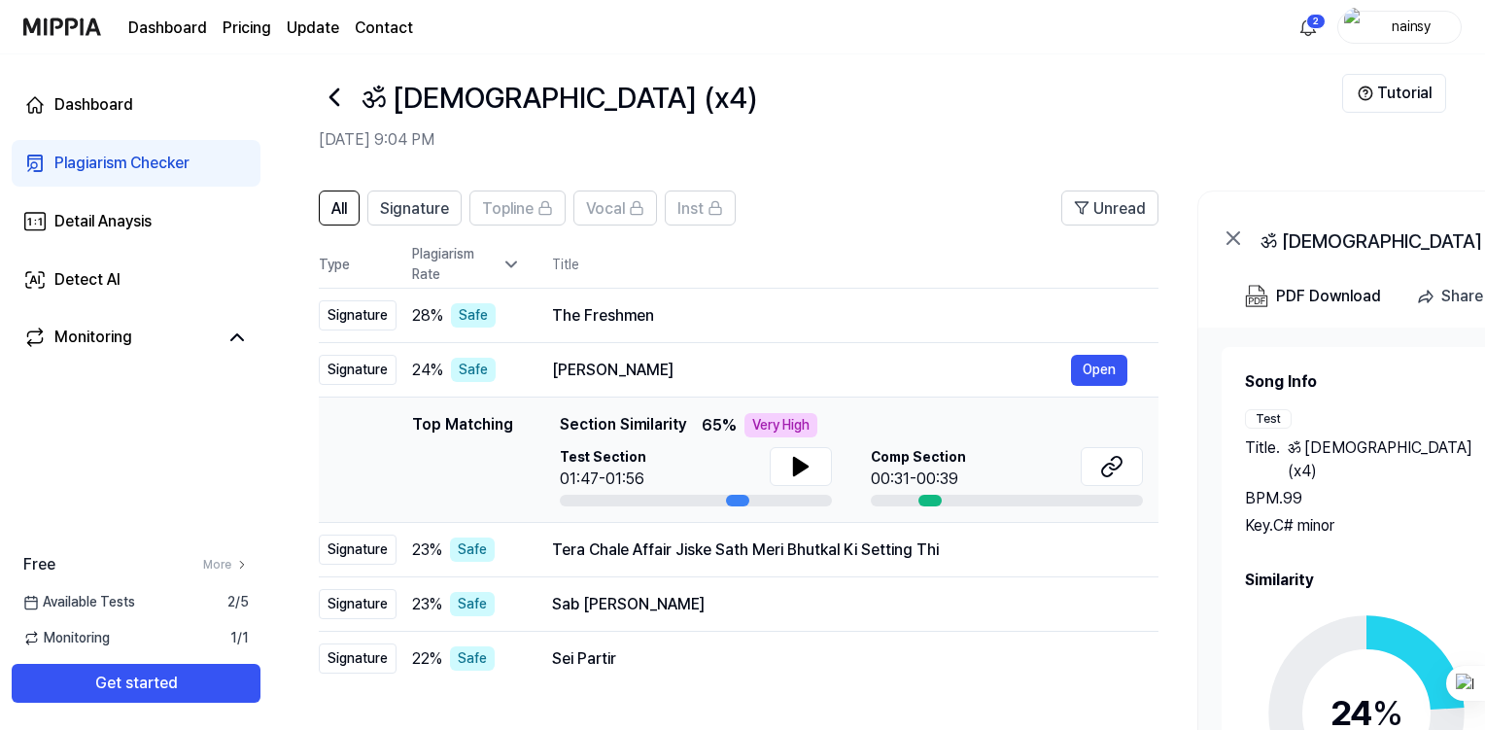
scroll to position [0, 0]
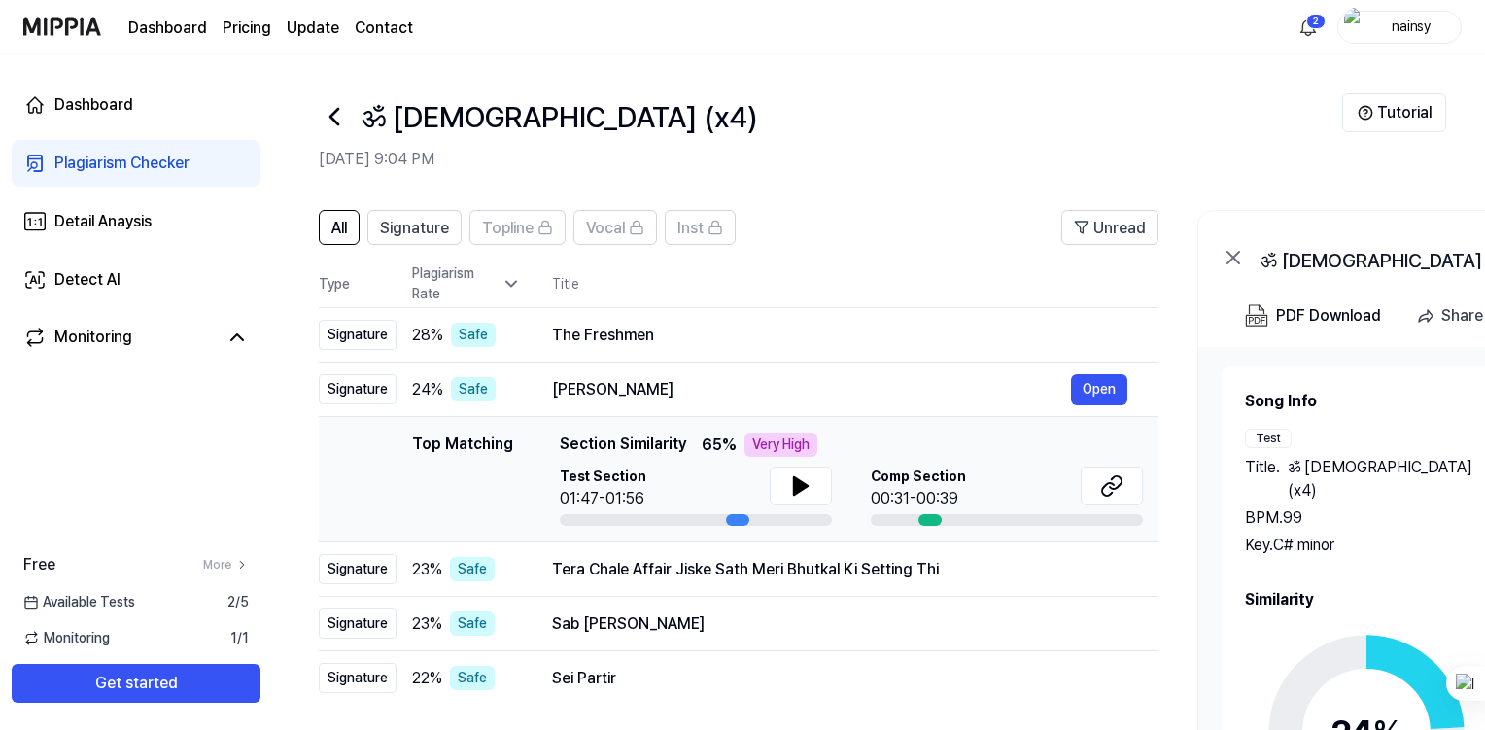
click at [118, 99] on div "Dashboard" at bounding box center [93, 104] width 79 height 23
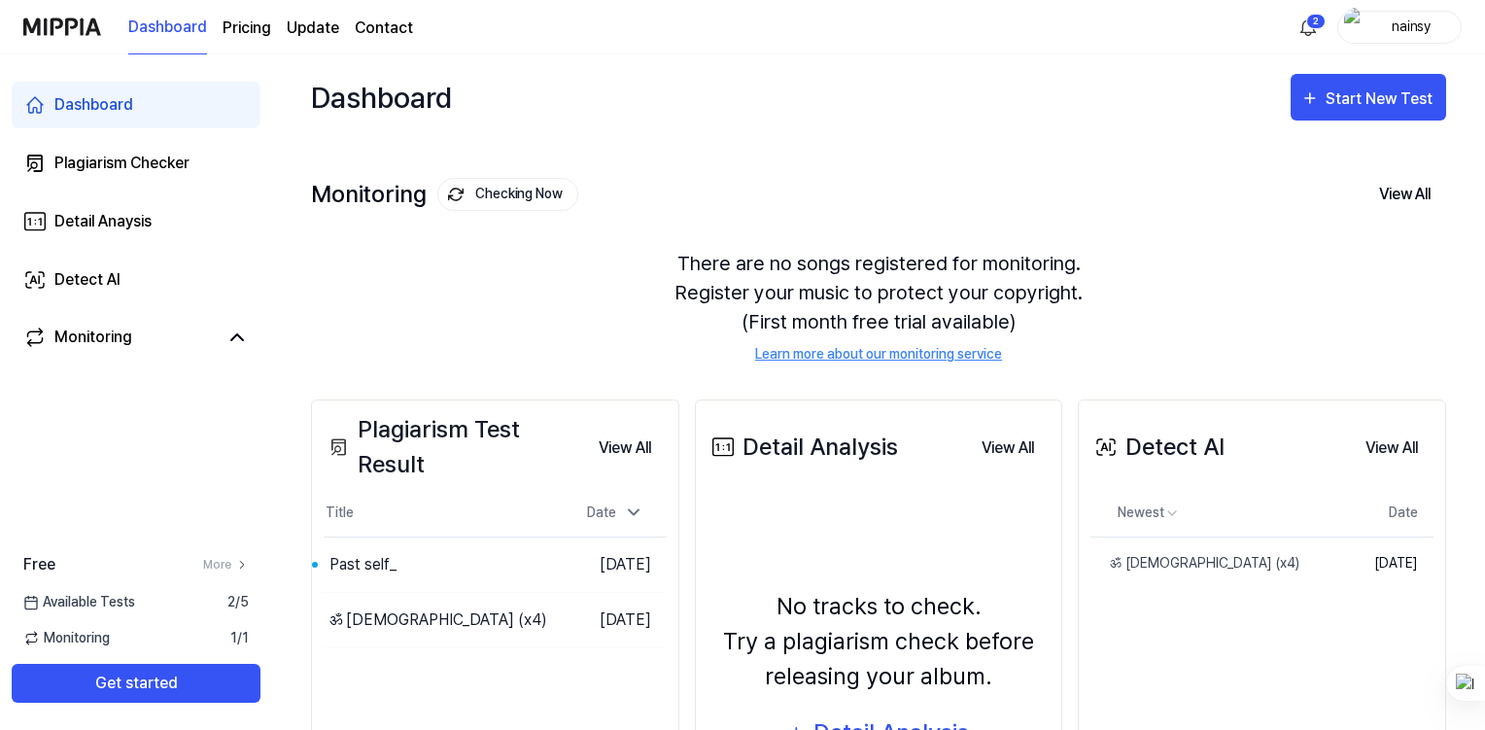
click at [0, 0] on button "Go to Results" at bounding box center [0, 0] width 0 height 0
